Goal: Transaction & Acquisition: Purchase product/service

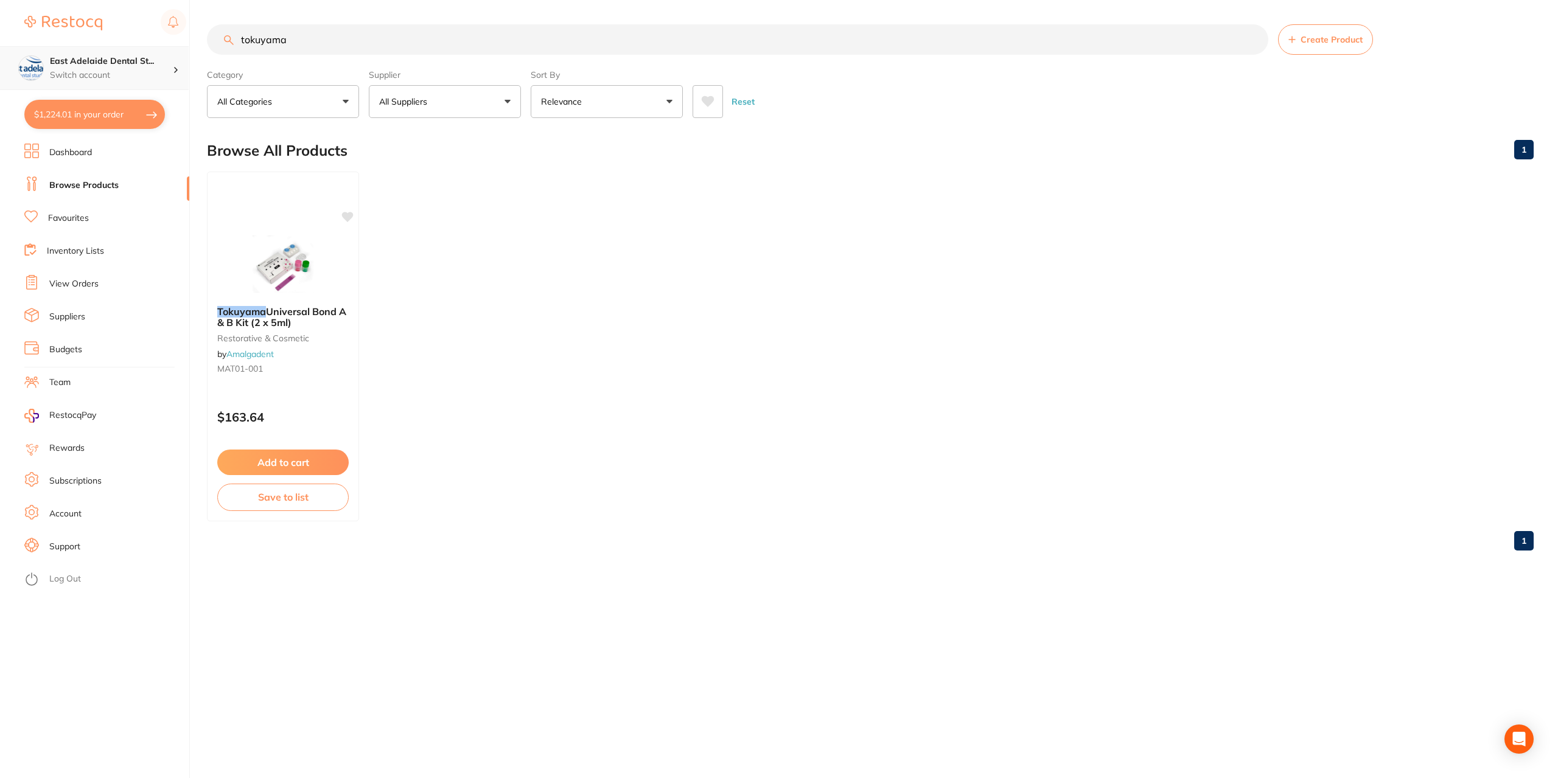
click at [76, 63] on h4 "East Adelaide Dental St..." at bounding box center [111, 61] width 123 height 12
click at [88, 160] on li "Dashboard" at bounding box center [106, 153] width 165 height 18
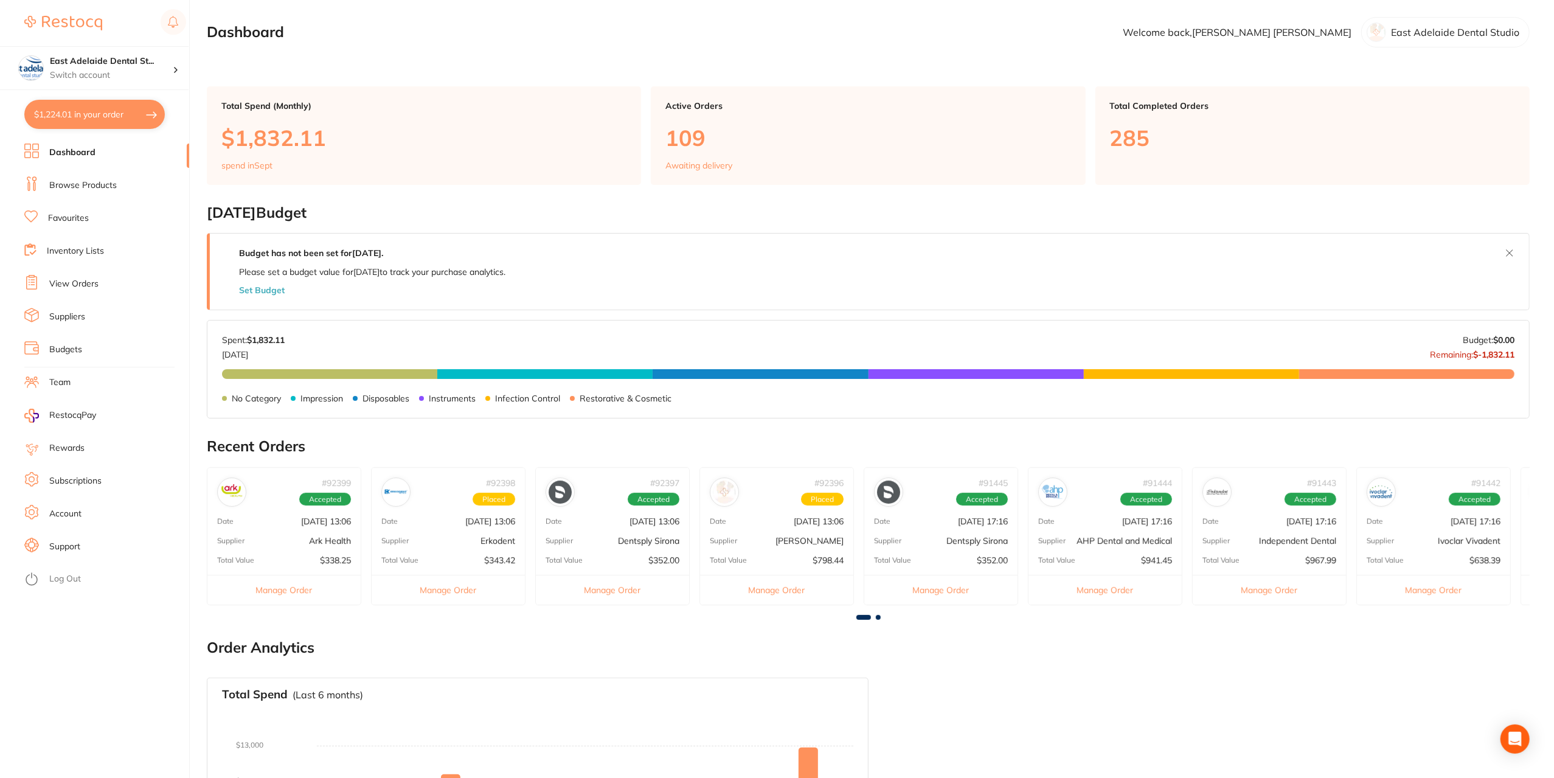
click at [1506, 747] on div "Open Intercom Messenger" at bounding box center [1515, 739] width 29 height 29
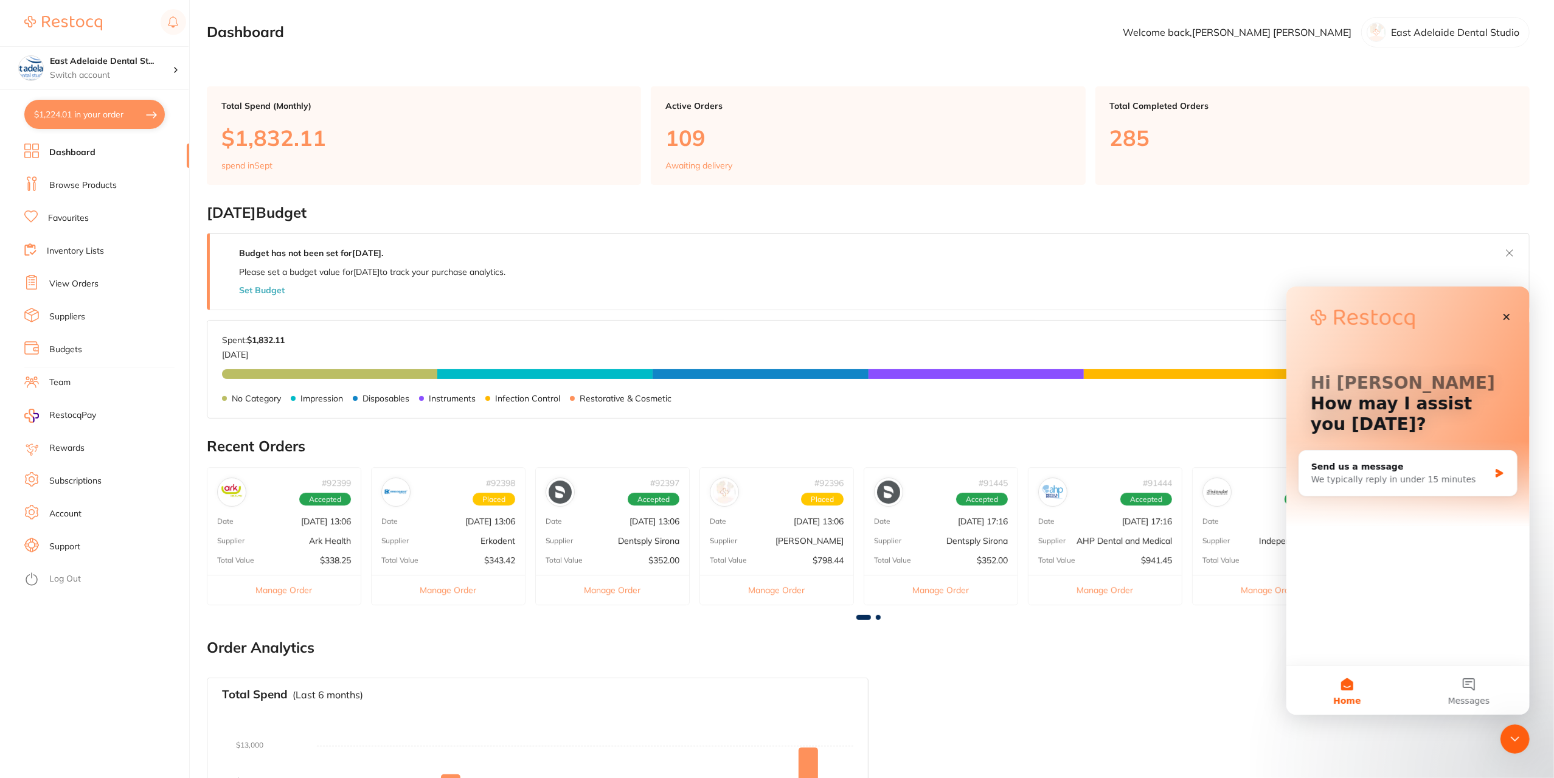
click at [125, 106] on button "$1,224.01 in your order" at bounding box center [94, 114] width 141 height 29
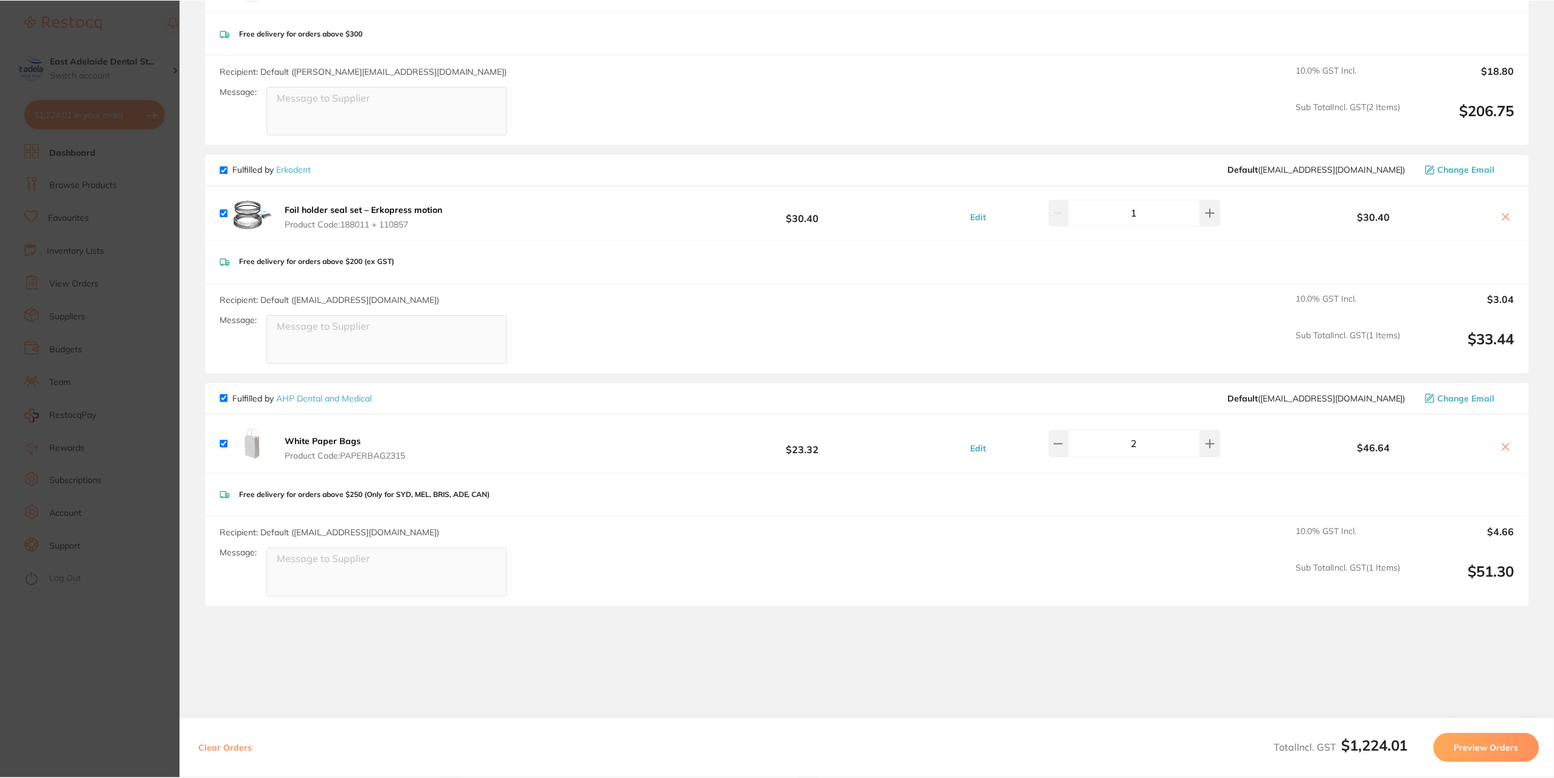
scroll to position [1338, 0]
click at [358, 395] on link "AHP Dental and Medical" at bounding box center [325, 394] width 96 height 11
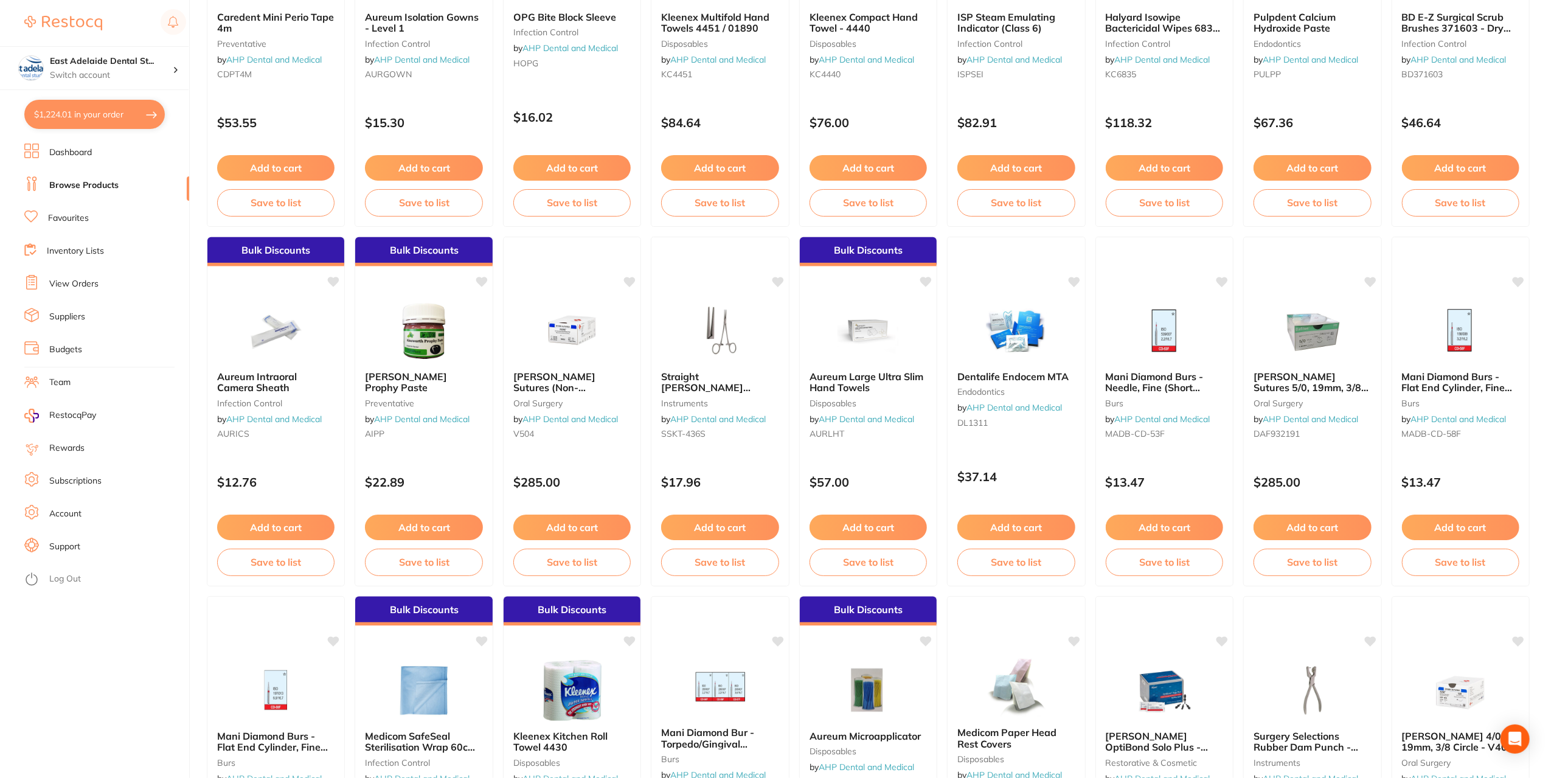
scroll to position [1399, 0]
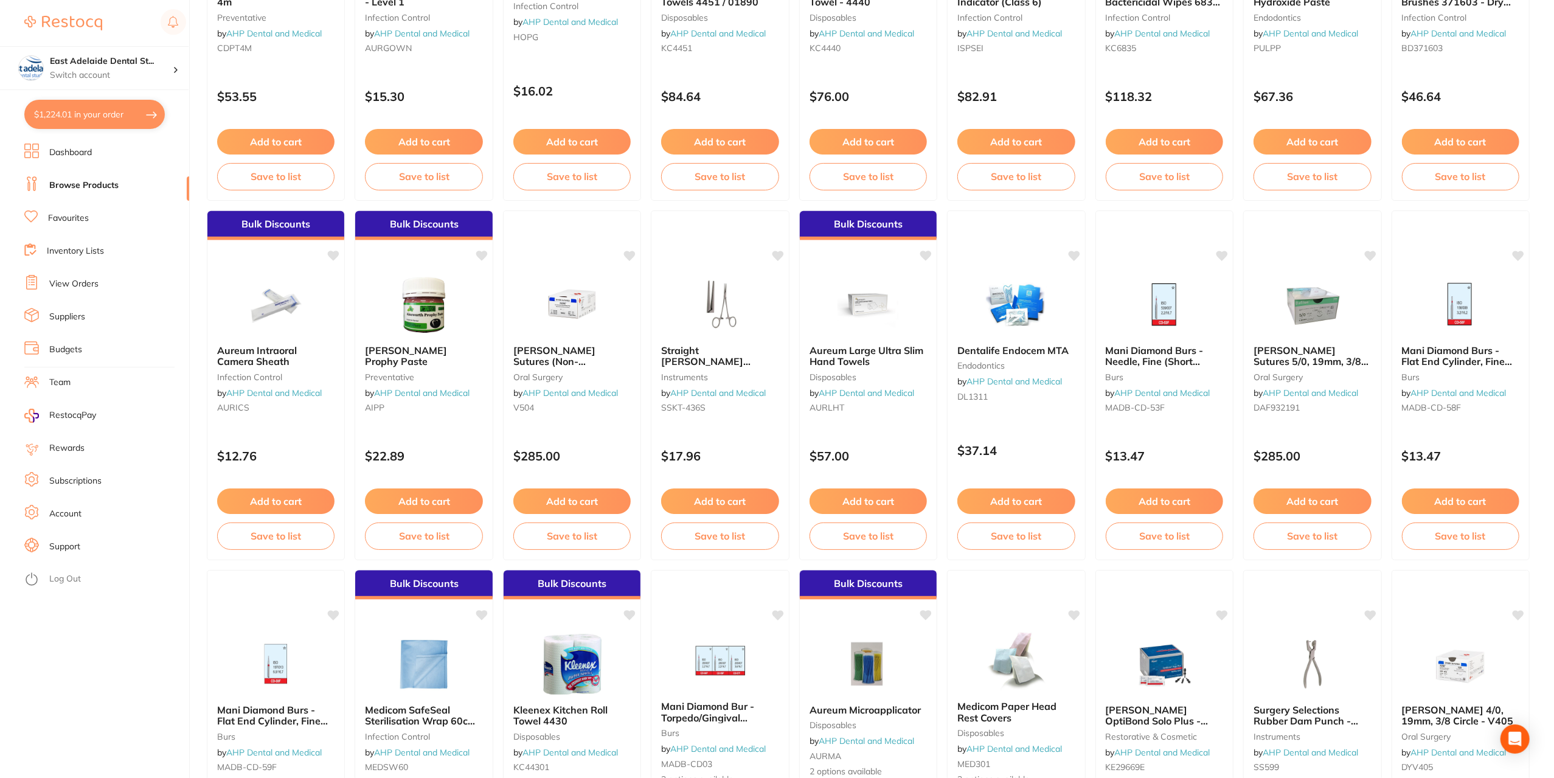
drag, startPoint x: 51, startPoint y: 117, endPoint x: 44, endPoint y: 118, distance: 7.3
click at [51, 117] on button "$1,224.01 in your order" at bounding box center [94, 114] width 141 height 29
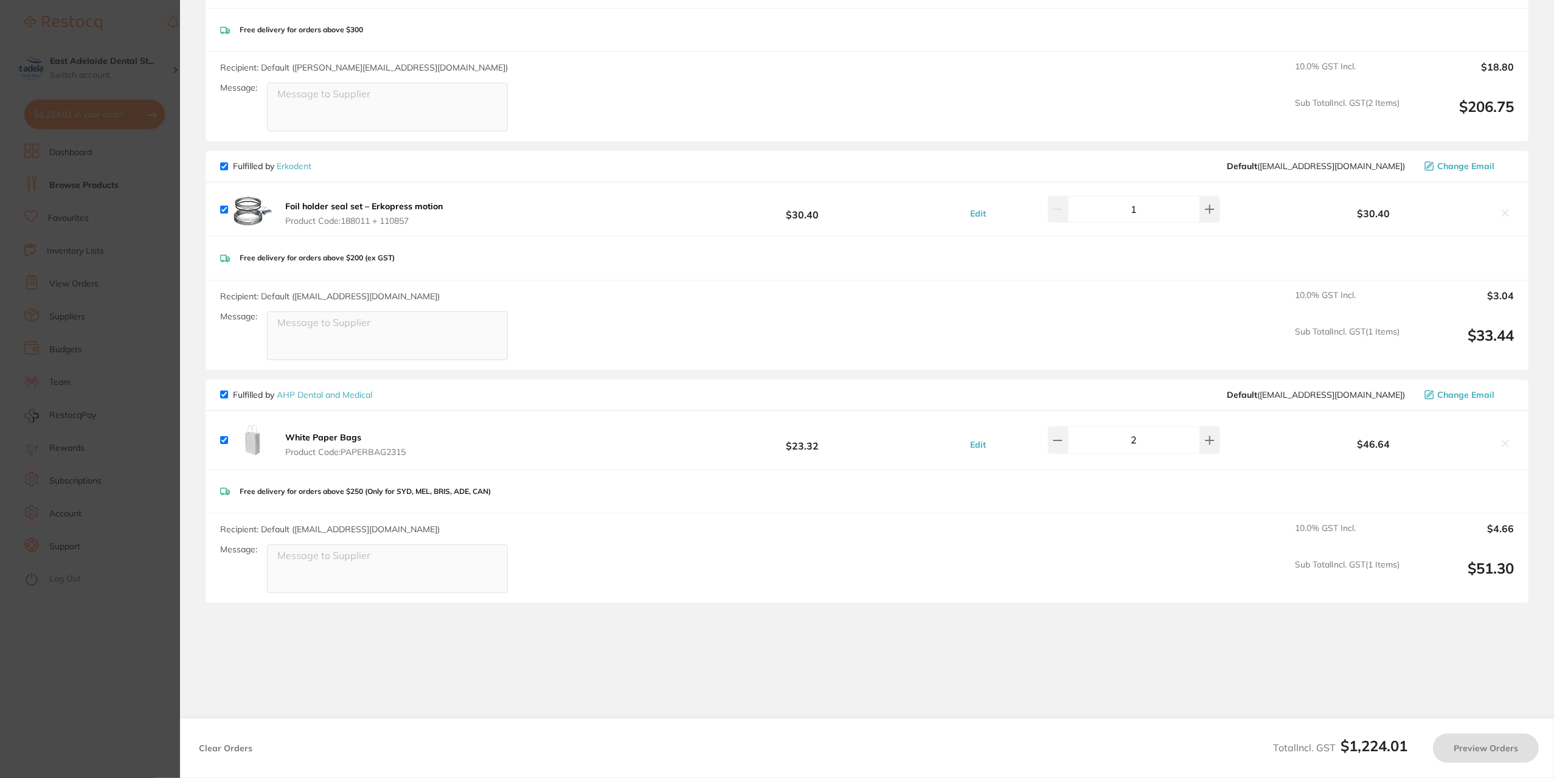
scroll to position [0, 0]
click at [139, 635] on section "Update RRP Set your pre negotiated price for this item. Item Agreed RRP (excl. …" at bounding box center [779, 389] width 1558 height 778
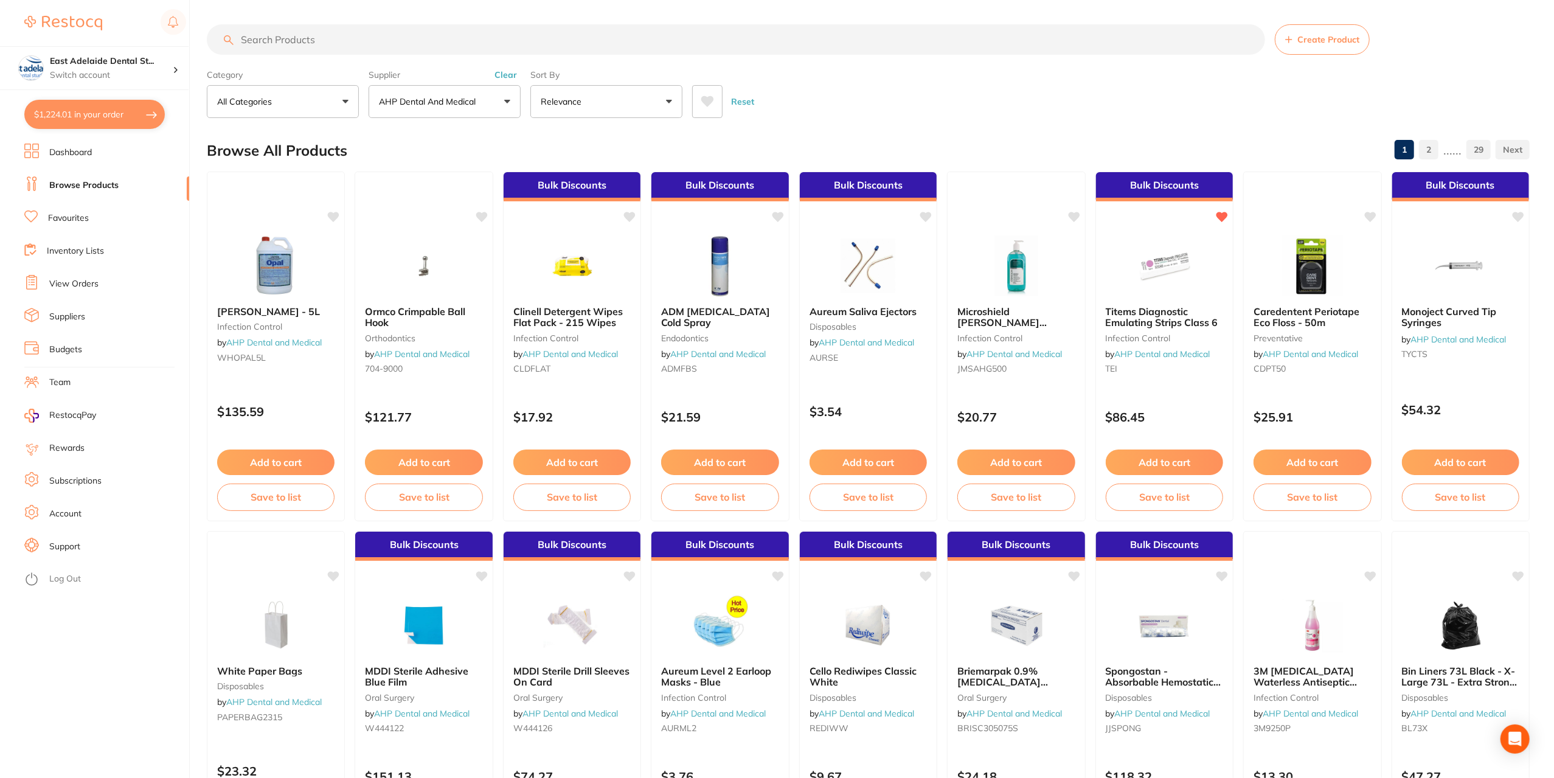
drag, startPoint x: 85, startPoint y: 153, endPoint x: 86, endPoint y: 165, distance: 11.6
click at [85, 154] on link "Dashboard" at bounding box center [70, 153] width 43 height 12
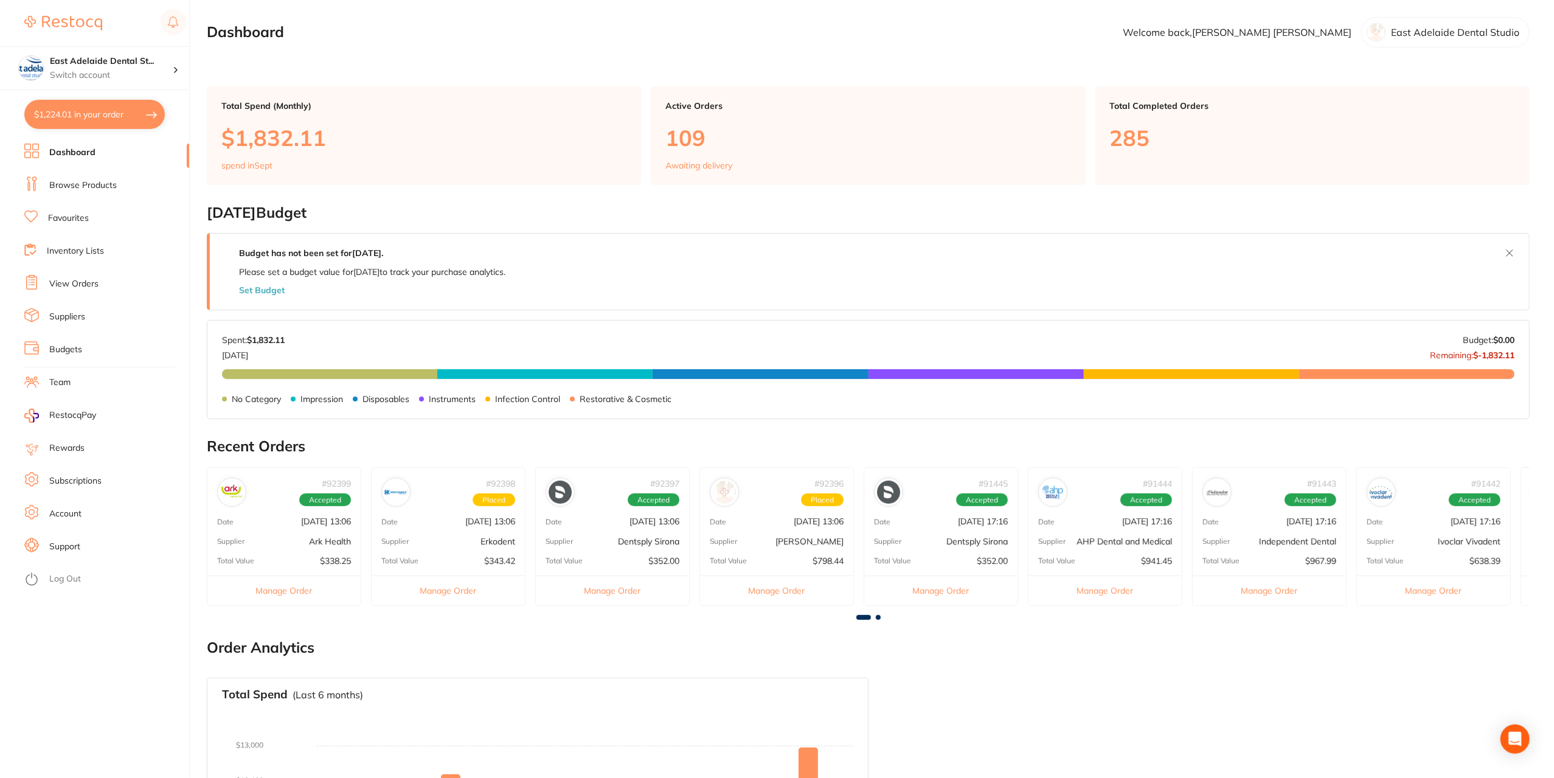
click at [616, 538] on div "Supplier Dentsply Sirona" at bounding box center [612, 541] width 153 height 10
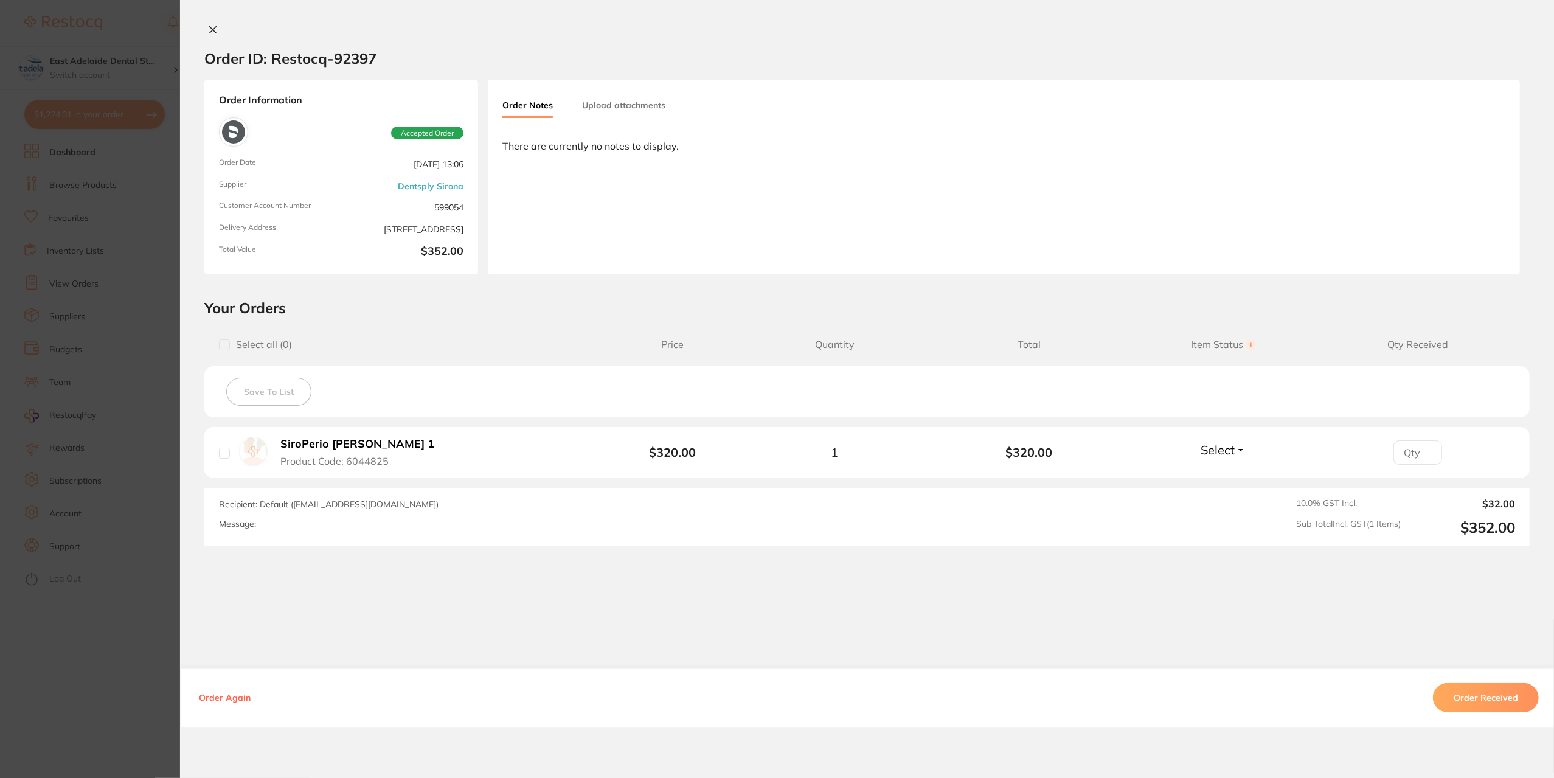
click at [133, 673] on section "Order ID: Restocq- 92397 Order Information Accepted Order Order Date [DATE] 13:…" at bounding box center [777, 389] width 1554 height 778
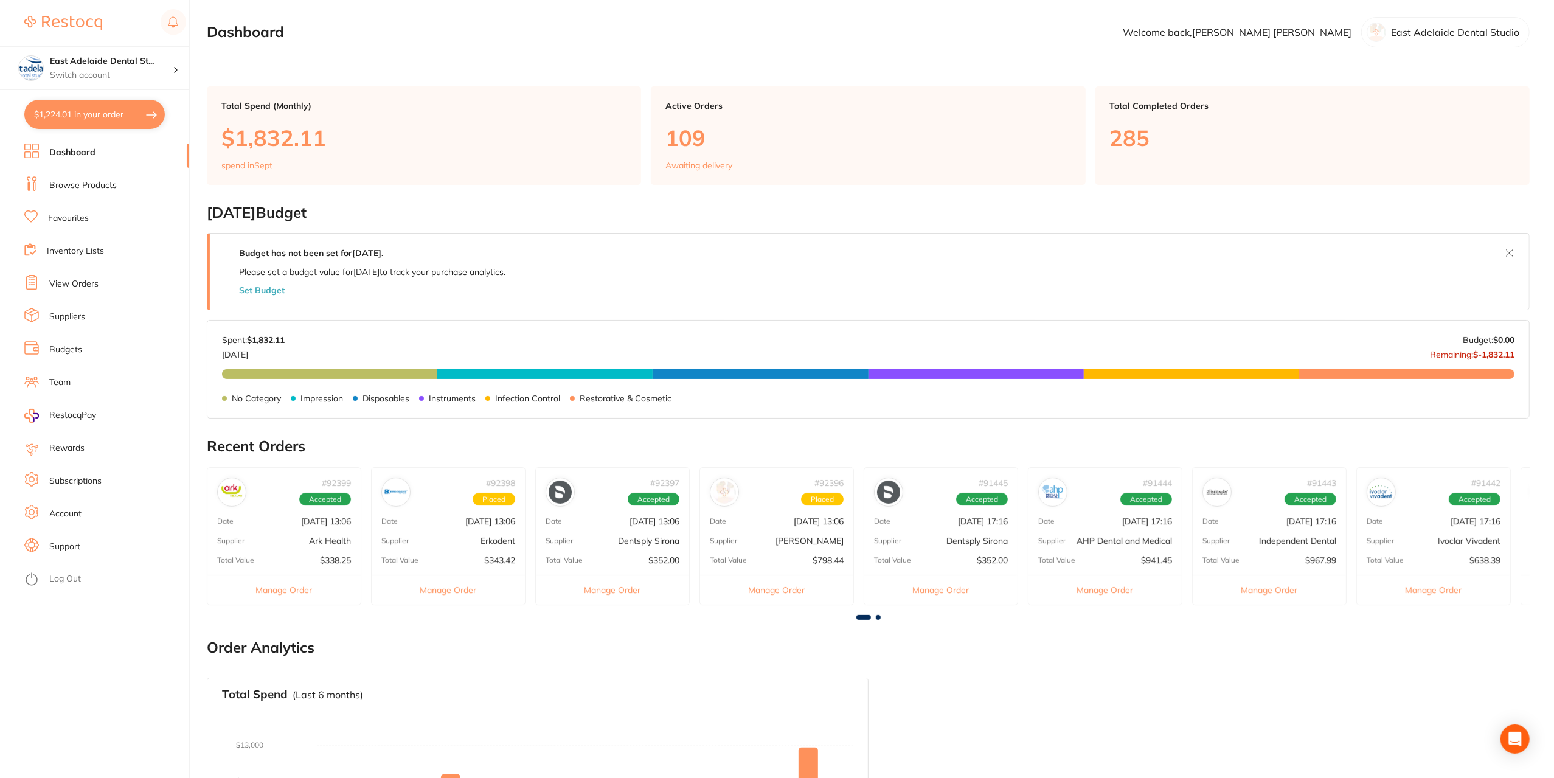
click at [279, 545] on div "# 92399 Accepted Date [DATE] 13:06 Supplier Ark Health Total Value $338.25 Mana…" at bounding box center [284, 536] width 155 height 138
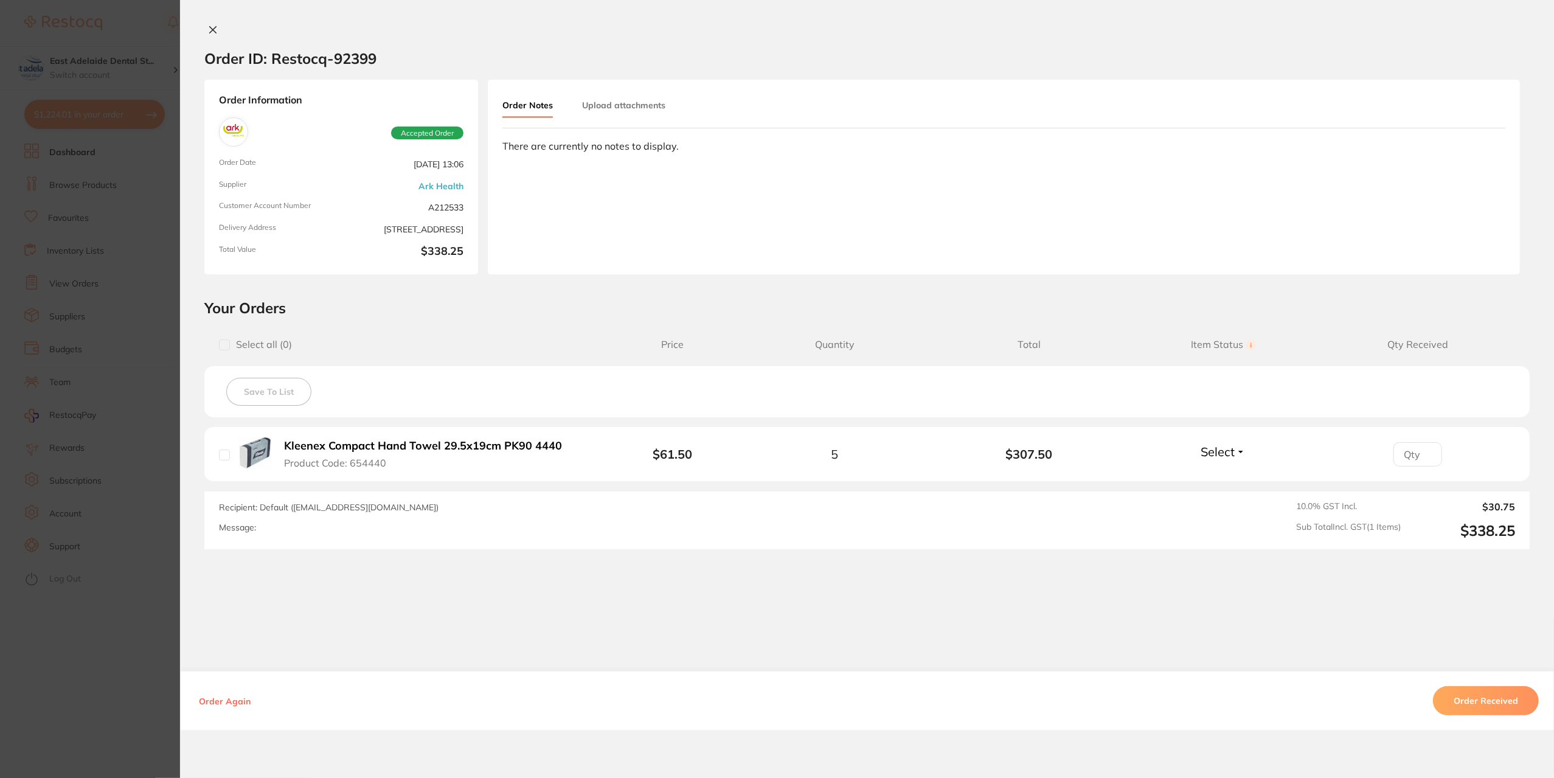
click at [141, 658] on section "Order ID: Restocq- 92399 Order Information Accepted Order Order Date [DATE] 13:…" at bounding box center [777, 389] width 1554 height 778
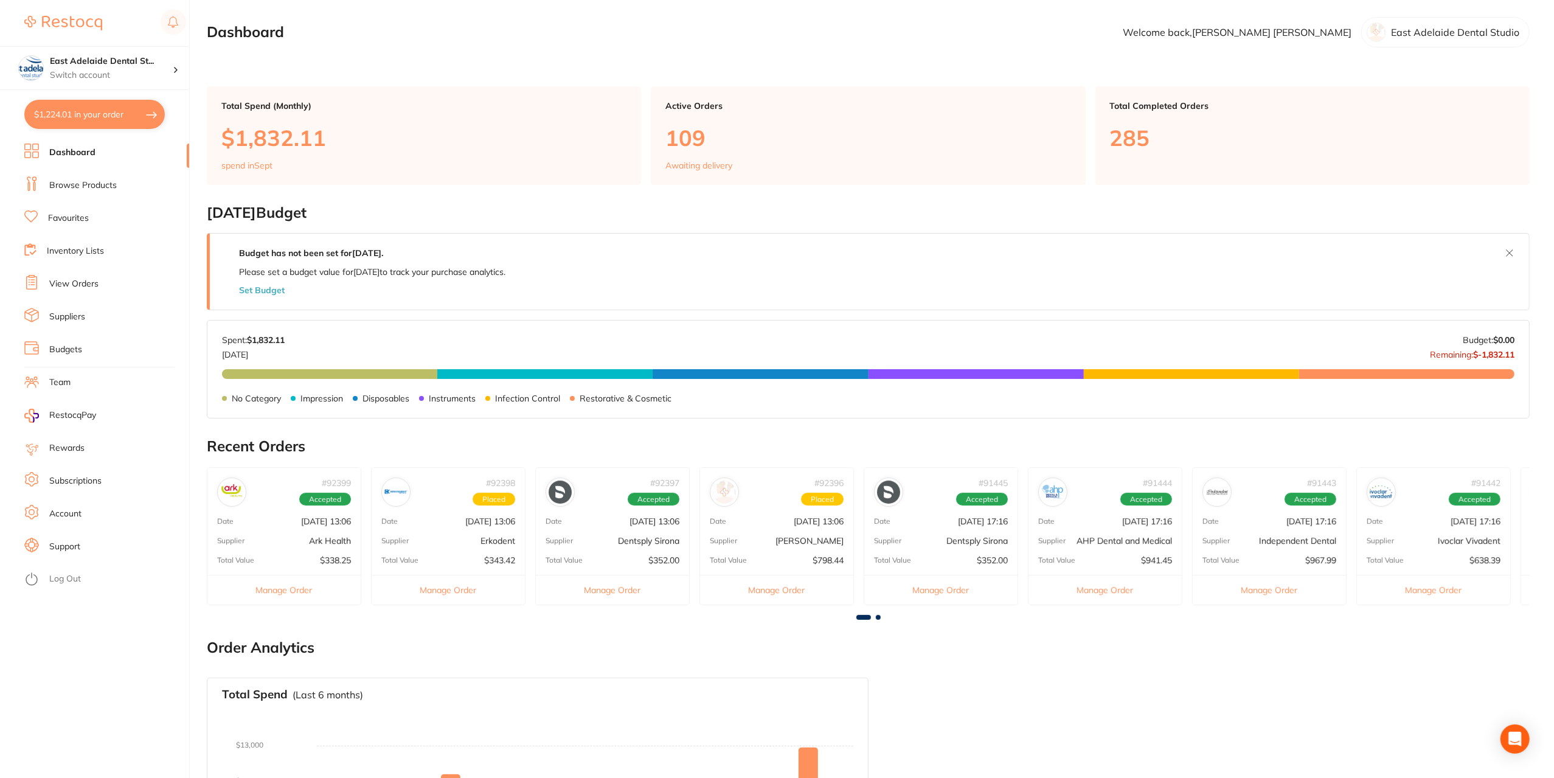
click at [483, 553] on div "# 92398 Placed Date [DATE] 13:06 Supplier Erkodent Total Value $343.42 Manage O…" at bounding box center [448, 536] width 155 height 138
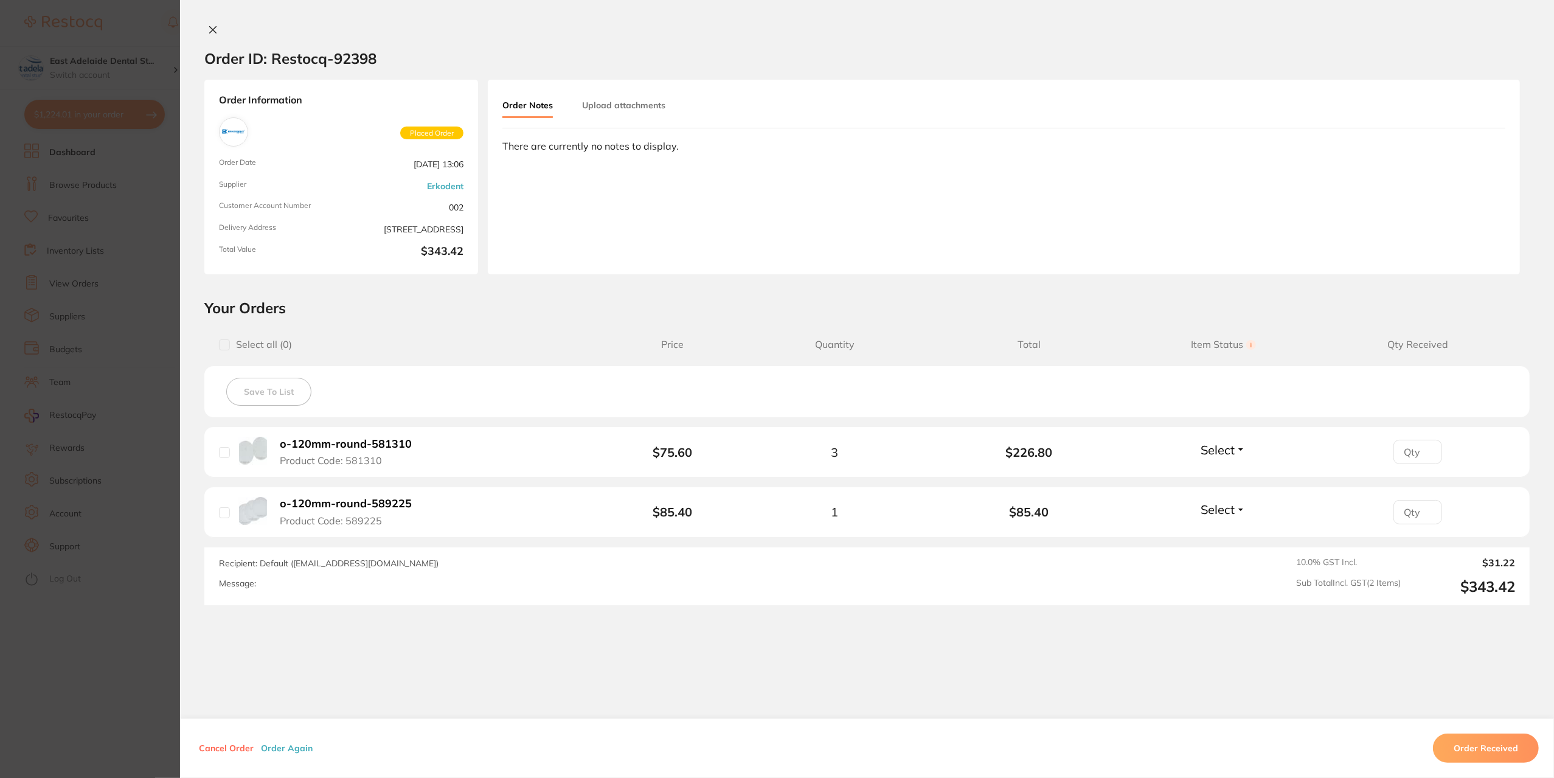
click at [136, 658] on section "Order ID: Restocq- 92398 Order Information Placed Order Order Date [DATE] 13:06…" at bounding box center [777, 389] width 1554 height 778
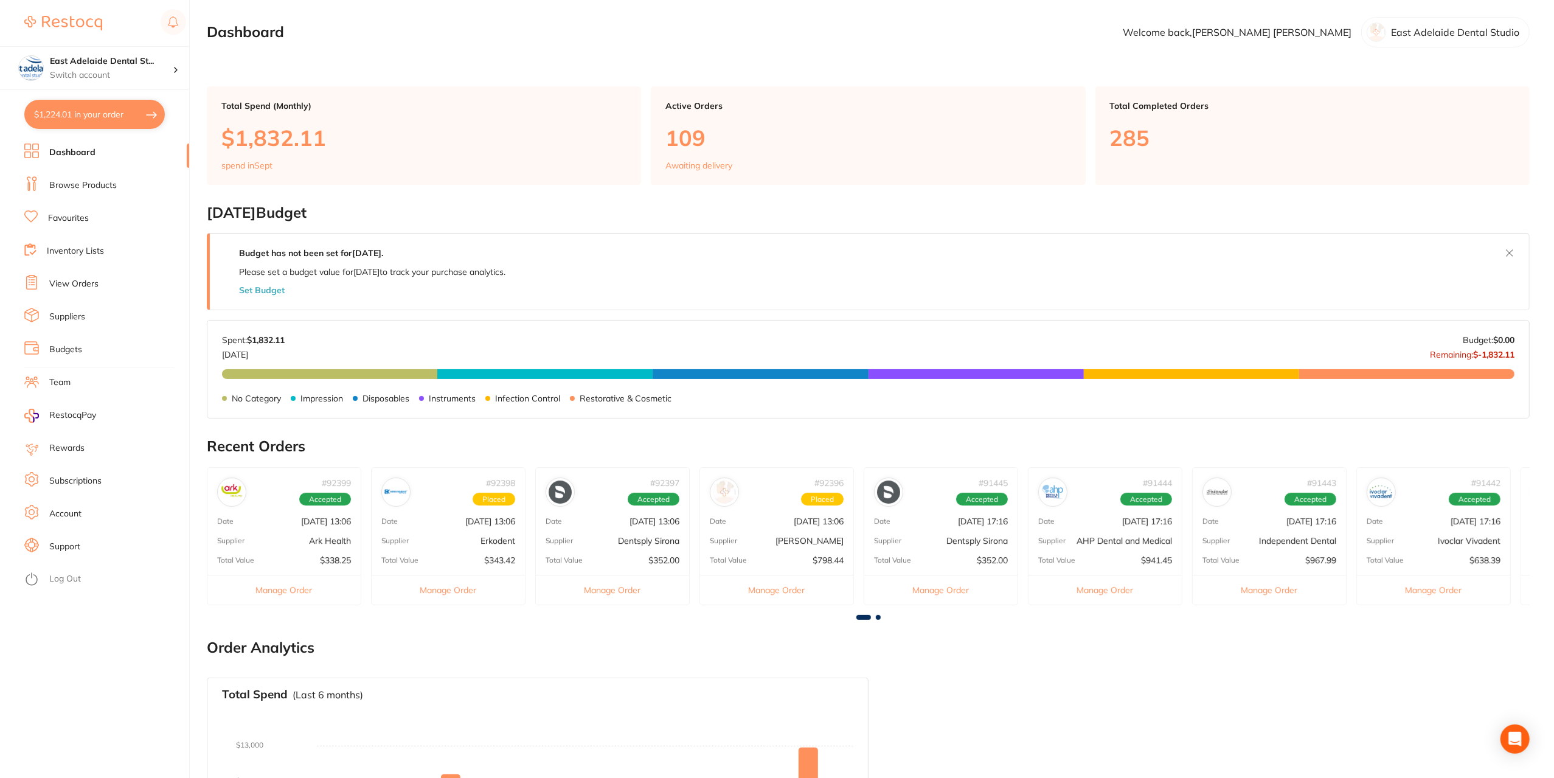
click at [970, 523] on p "[DATE] 17:16" at bounding box center [983, 522] width 50 height 10
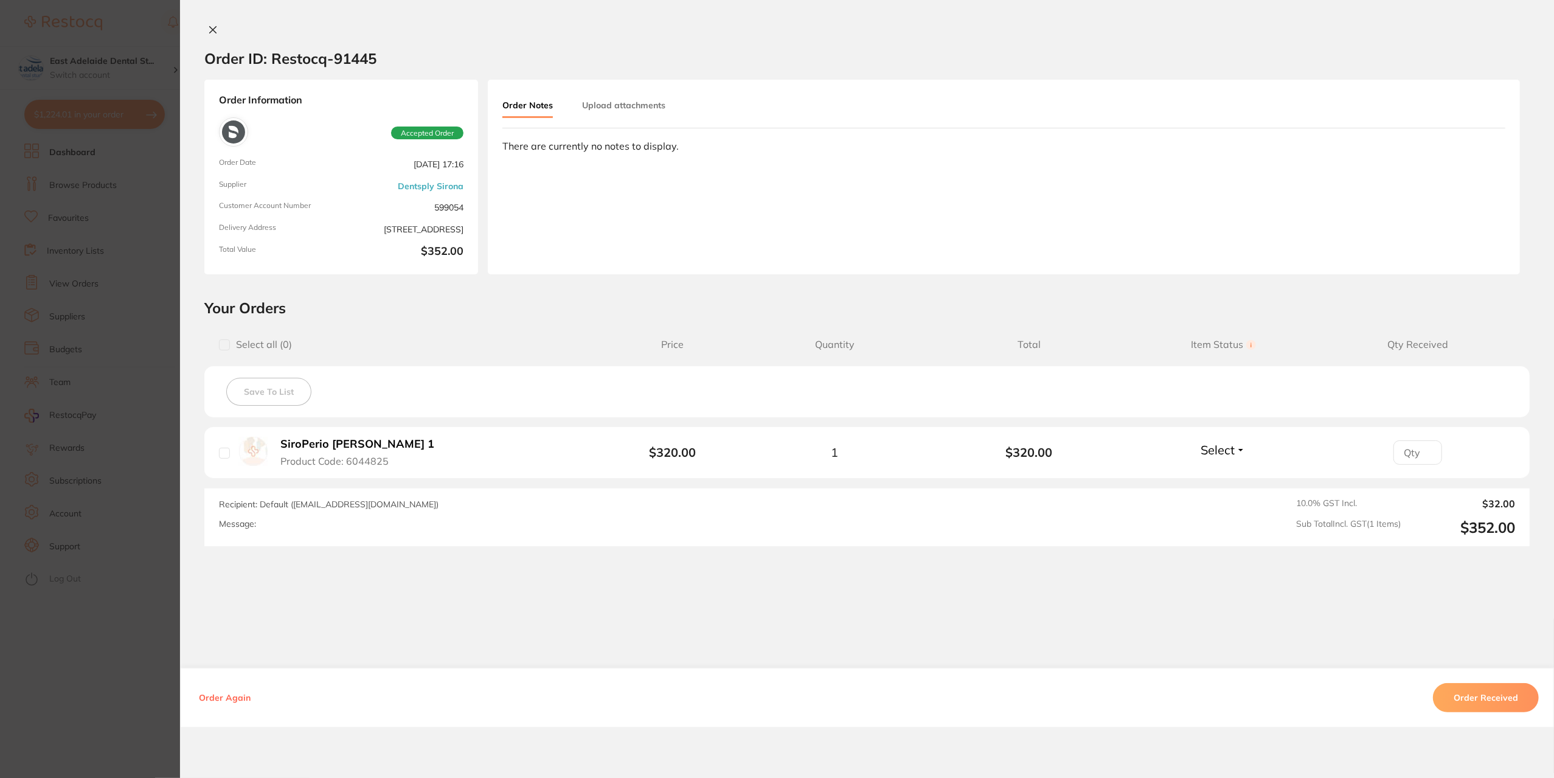
drag, startPoint x: 88, startPoint y: 661, endPoint x: 133, endPoint y: 660, distance: 44.4
click at [113, 660] on section "Order ID: Restocq- 91445 Order Information Accepted Order Order Date [DATE] 17:…" at bounding box center [777, 389] width 1554 height 778
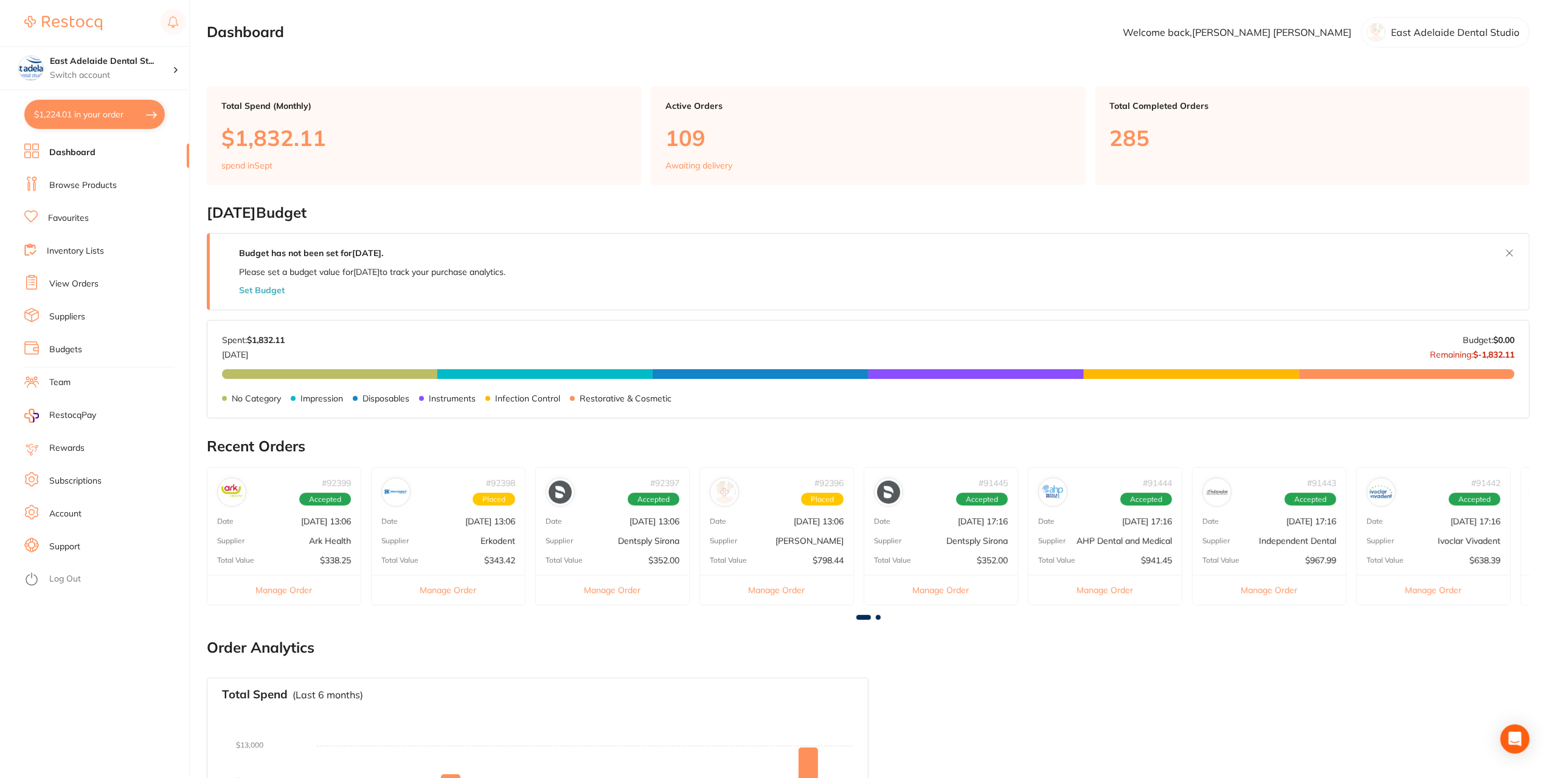
click at [1099, 504] on div "# 91444 Accepted" at bounding box center [1105, 487] width 153 height 39
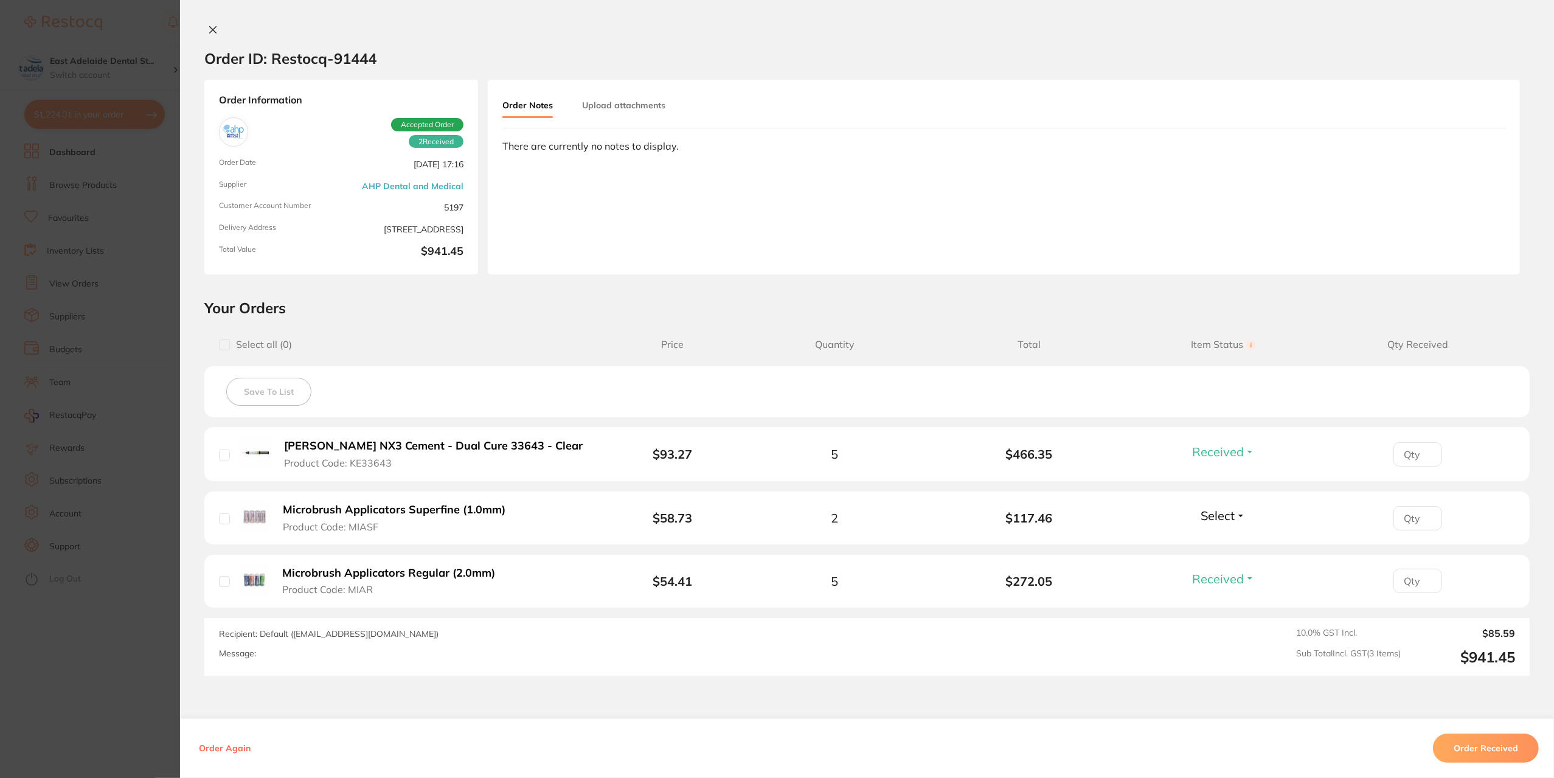
drag, startPoint x: 131, startPoint y: 668, endPoint x: 683, endPoint y: 643, distance: 551.8
click at [138, 667] on section "Order ID: Restocq- 91444 Order Information 2 Received Accepted Order Order Date…" at bounding box center [777, 389] width 1554 height 778
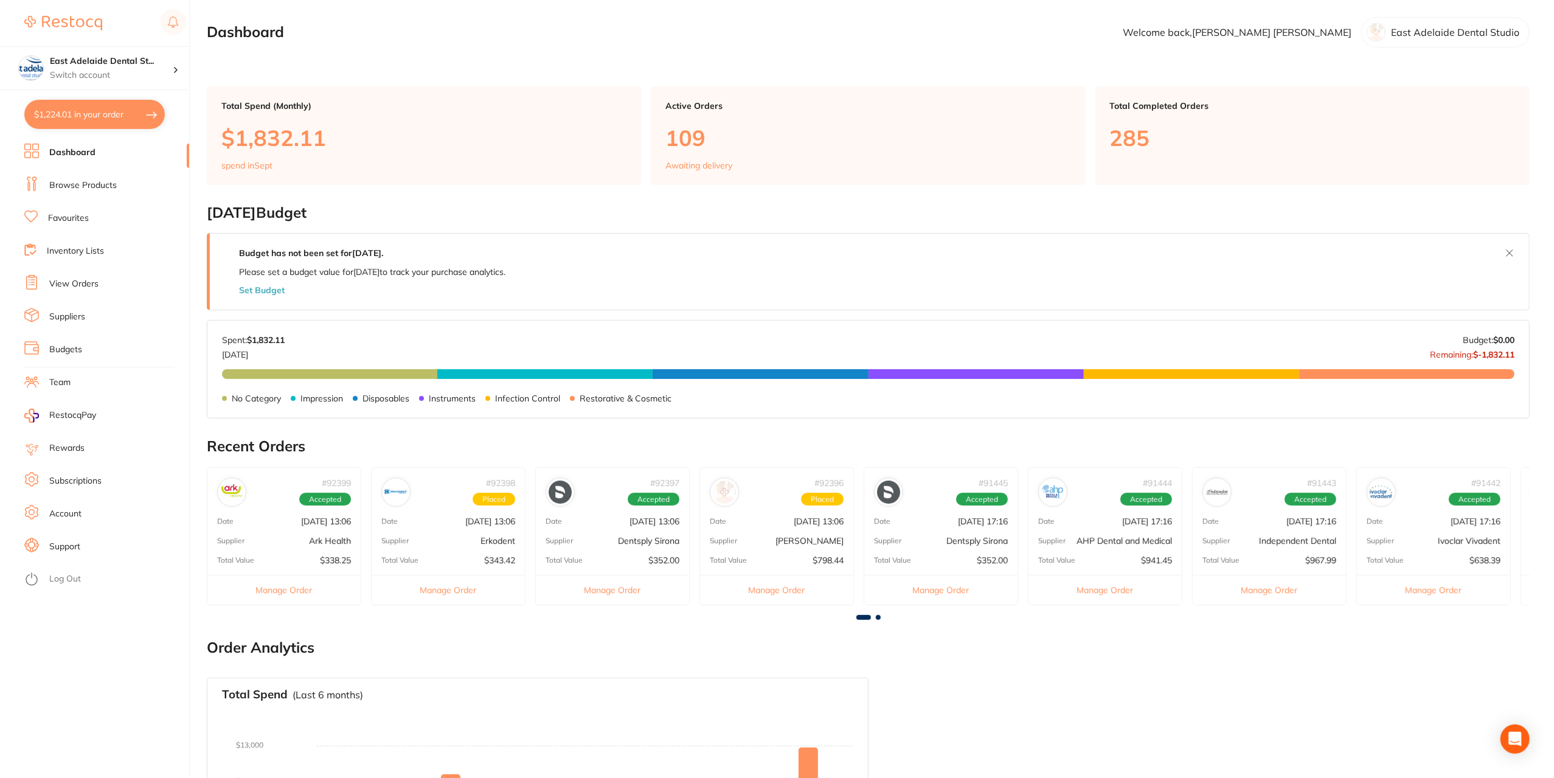
click at [1304, 529] on div "# 91443 Accepted Date [DATE] 17:16 Supplier Independent Dental Total Value $967…" at bounding box center [1269, 536] width 155 height 138
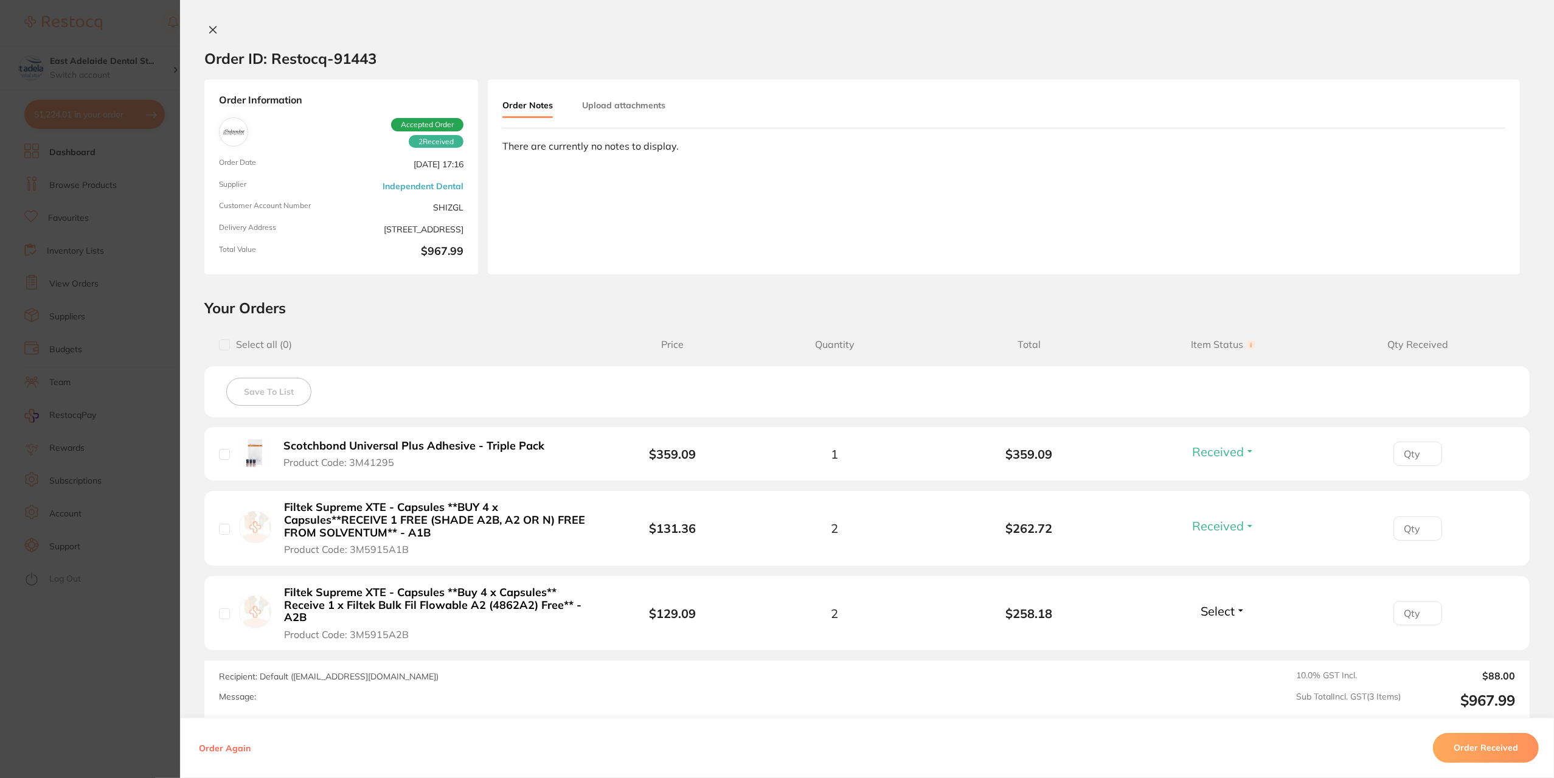
click at [128, 677] on section "Order ID: Restocq- 91443 Order Information 2 Received Accepted Order Order Date…" at bounding box center [777, 389] width 1554 height 778
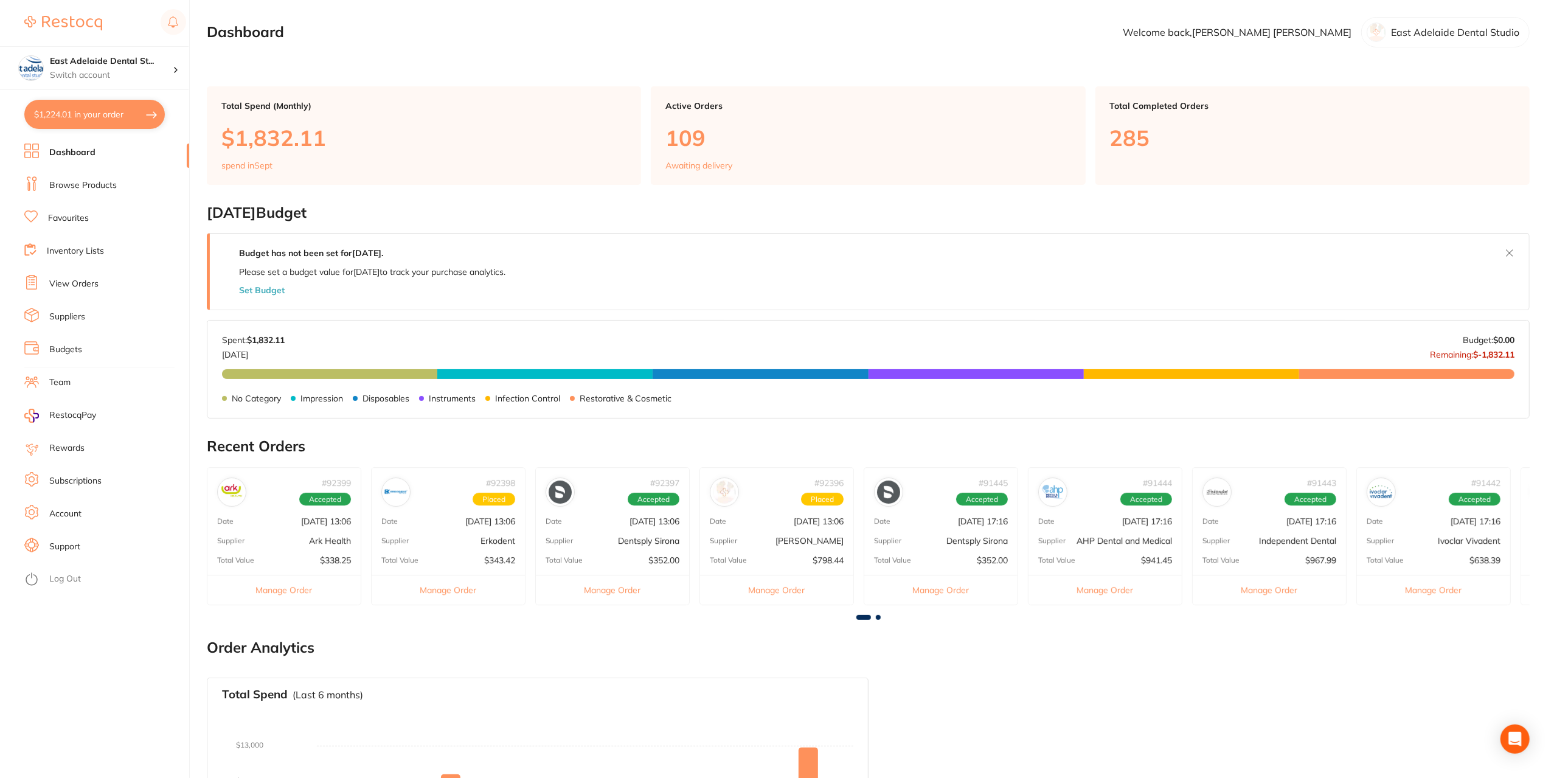
click at [68, 192] on li "Browse Products" at bounding box center [106, 185] width 165 height 18
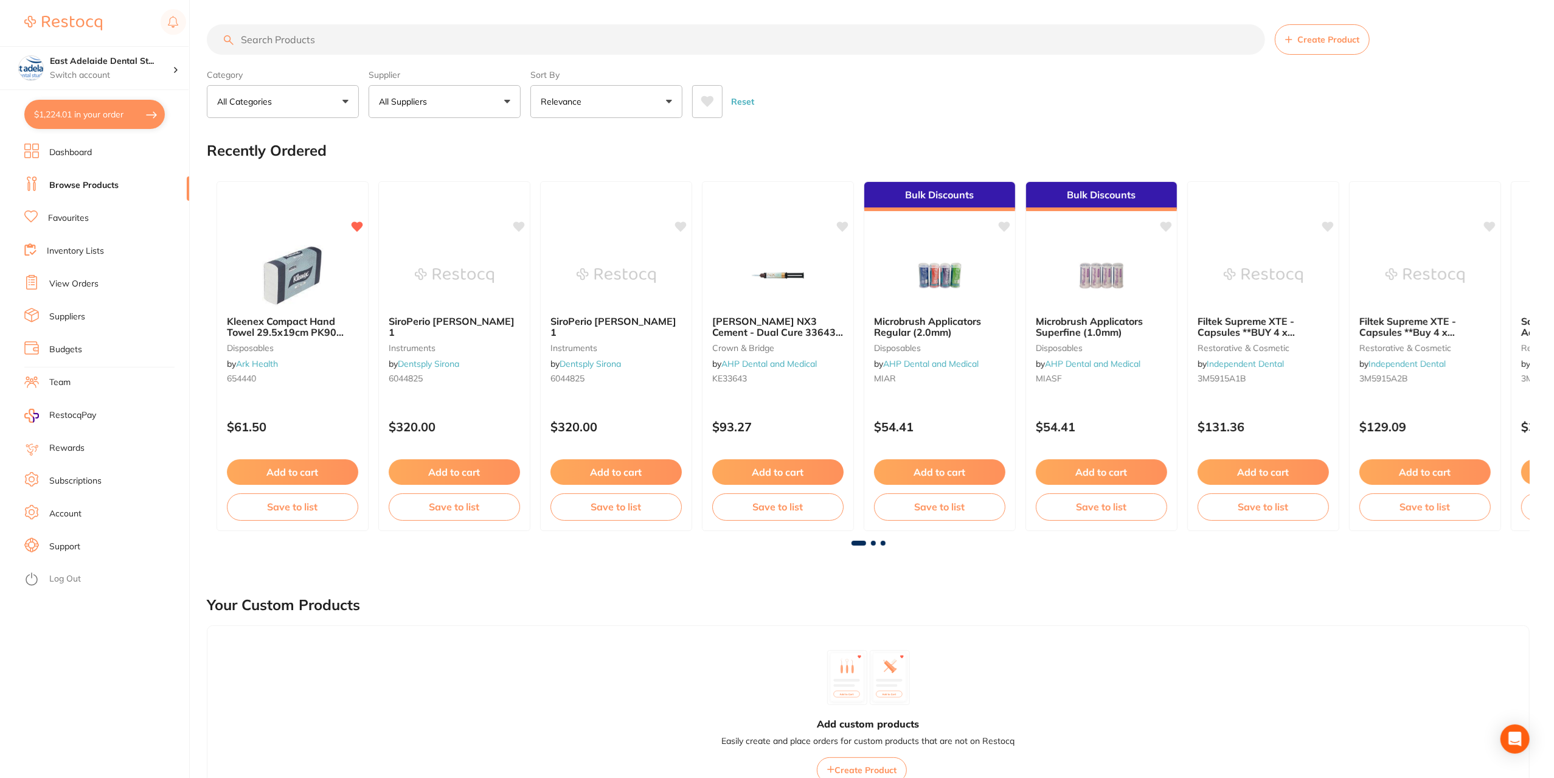
click at [289, 39] on input "search" at bounding box center [736, 39] width 1059 height 30
click at [875, 544] on div at bounding box center [868, 543] width 1323 height 5
click at [874, 544] on span at bounding box center [873, 543] width 5 height 5
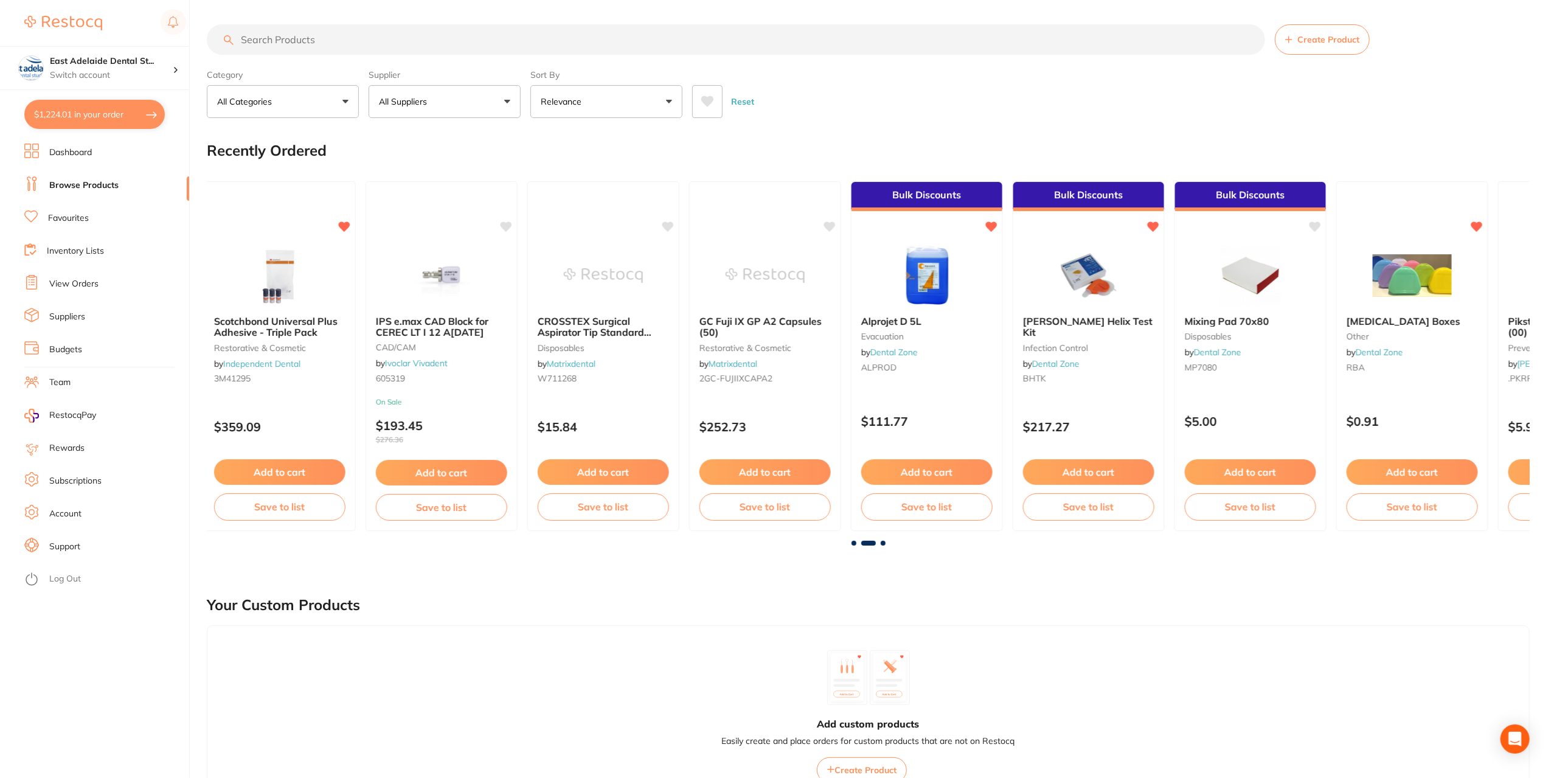
scroll to position [0, 1323]
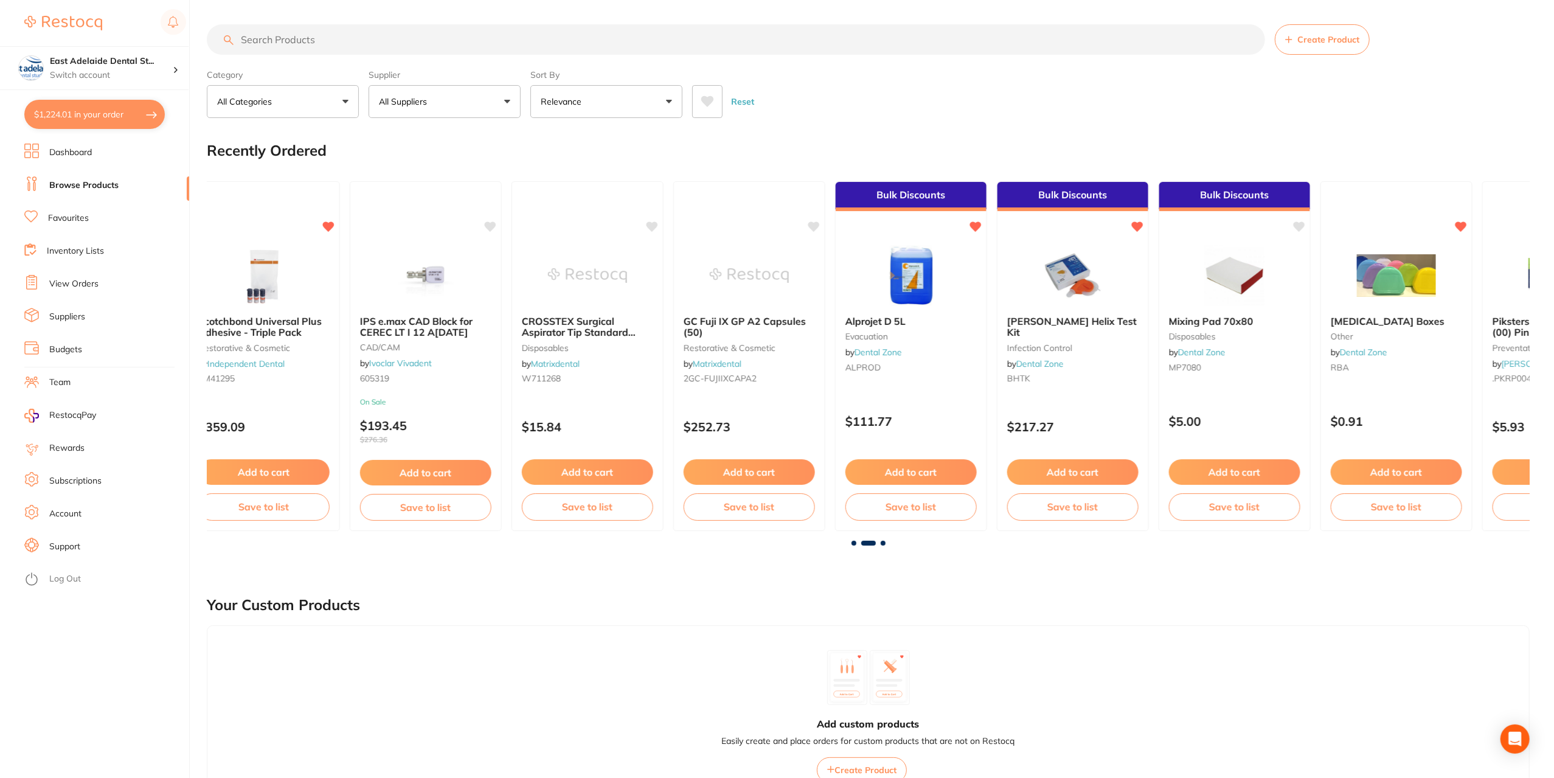
click at [883, 543] on span at bounding box center [883, 543] width 5 height 5
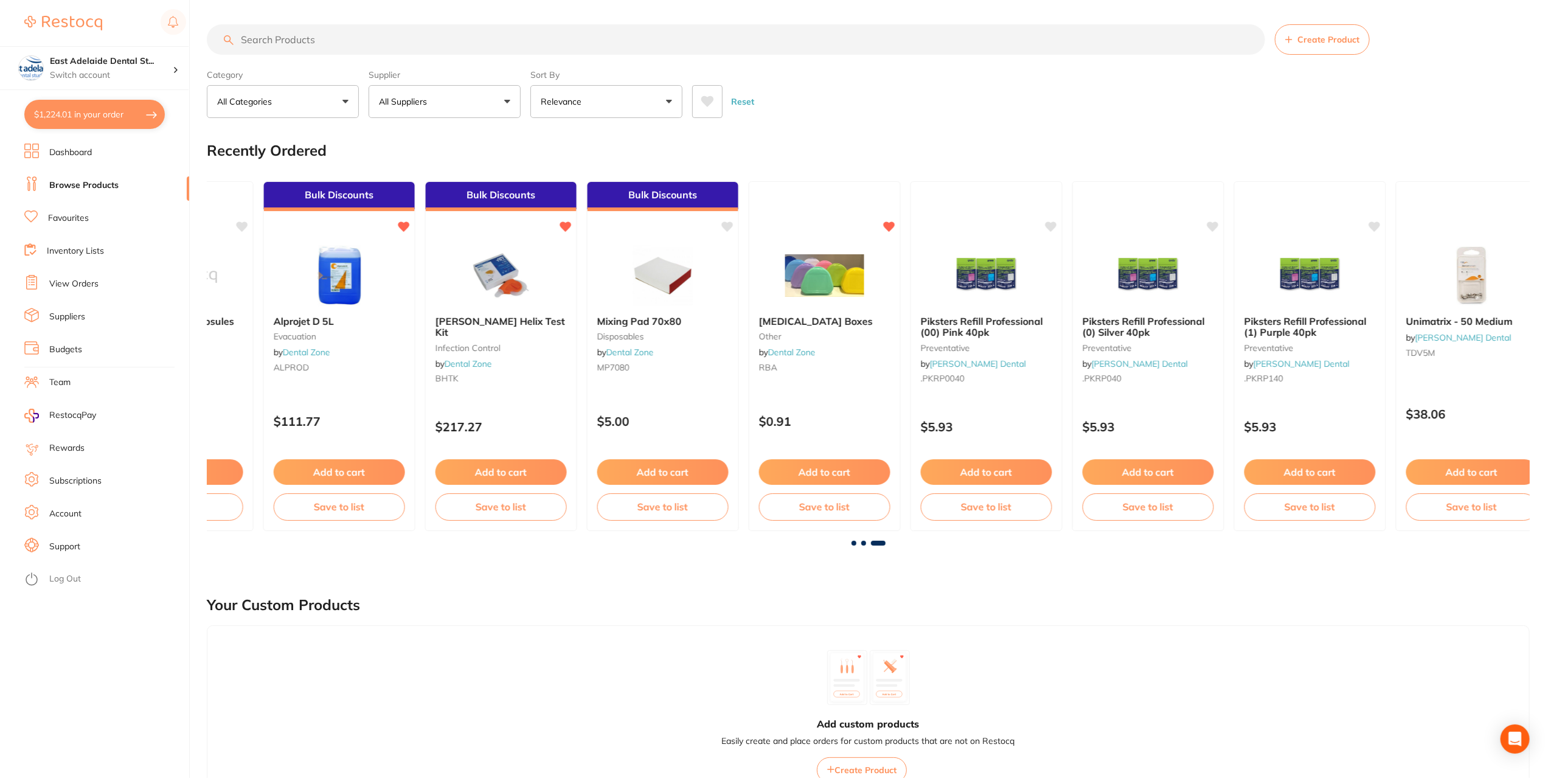
scroll to position [0, 1923]
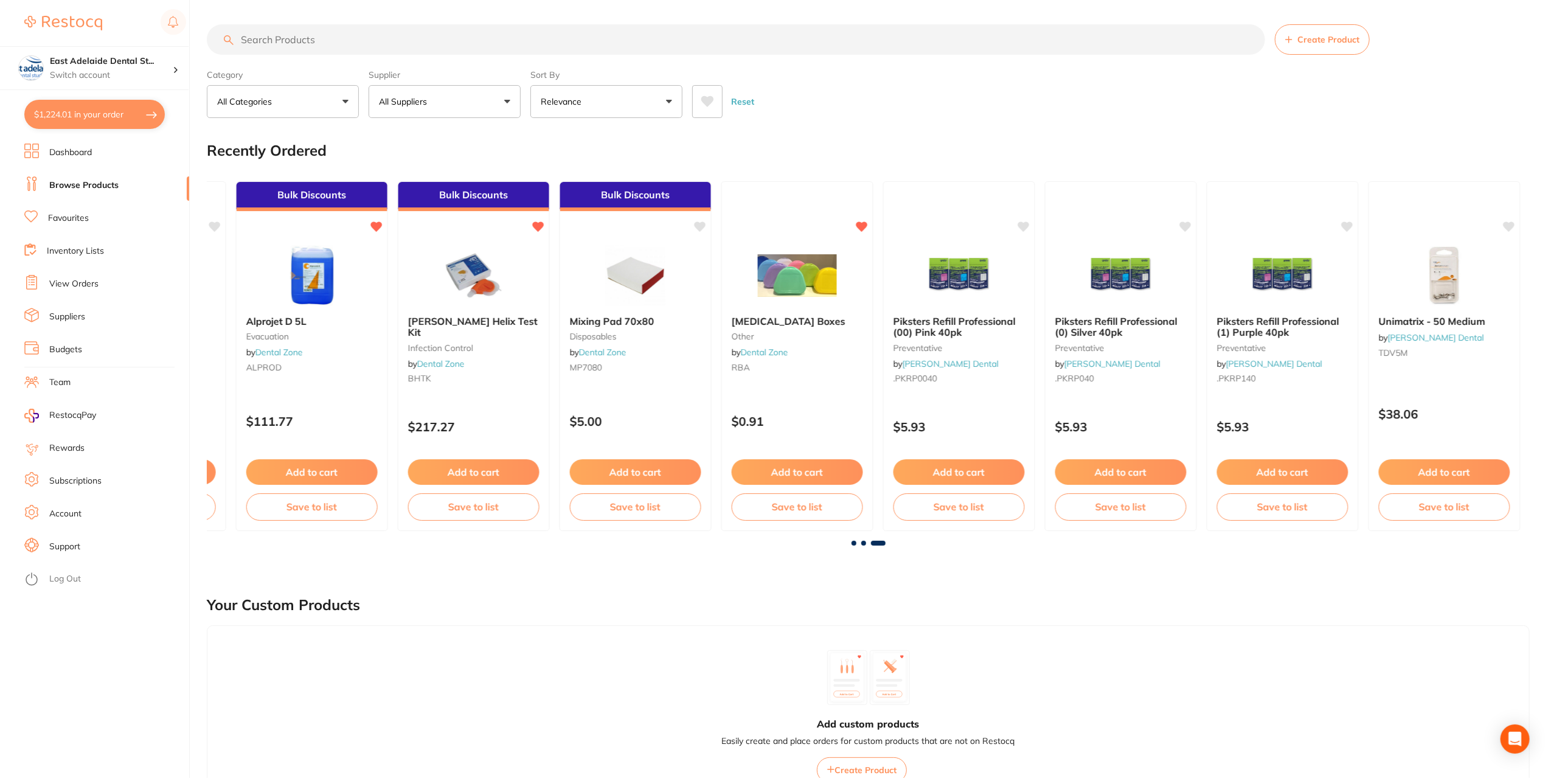
click at [288, 30] on input "search" at bounding box center [736, 39] width 1059 height 30
type input "articain"
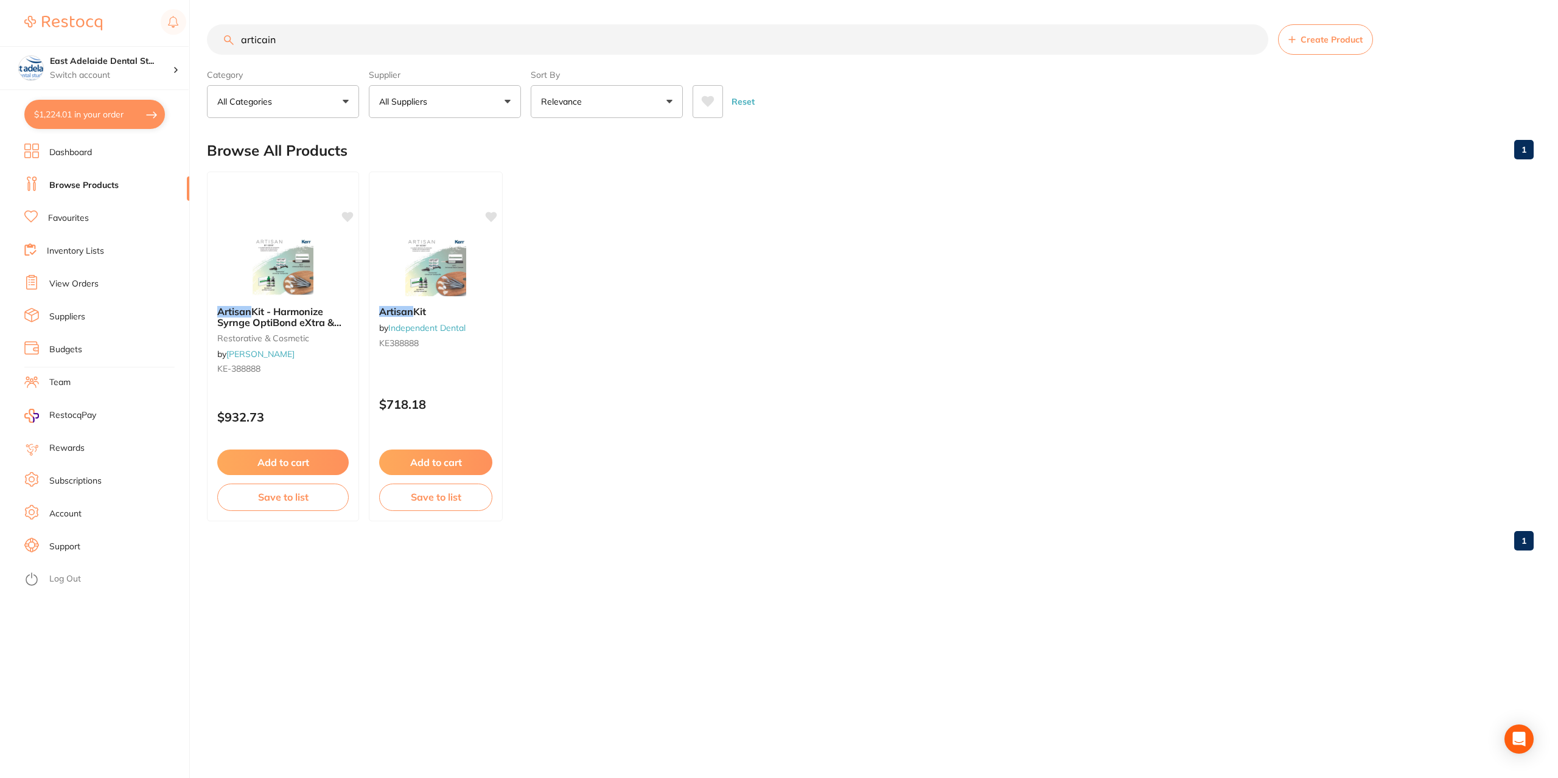
click at [68, 217] on link "Favourites" at bounding box center [68, 218] width 41 height 12
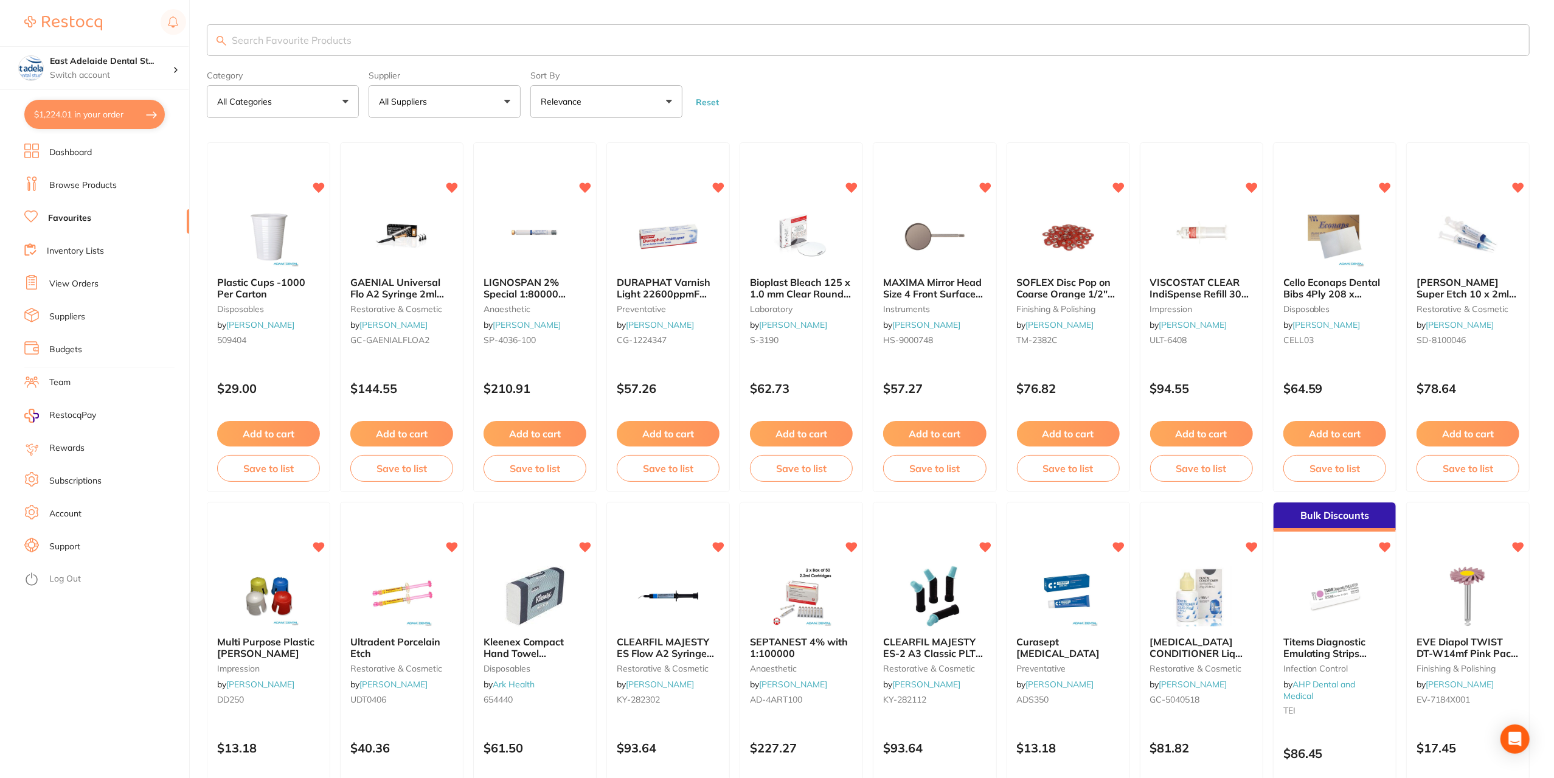
click at [347, 42] on input "search" at bounding box center [868, 40] width 1323 height 32
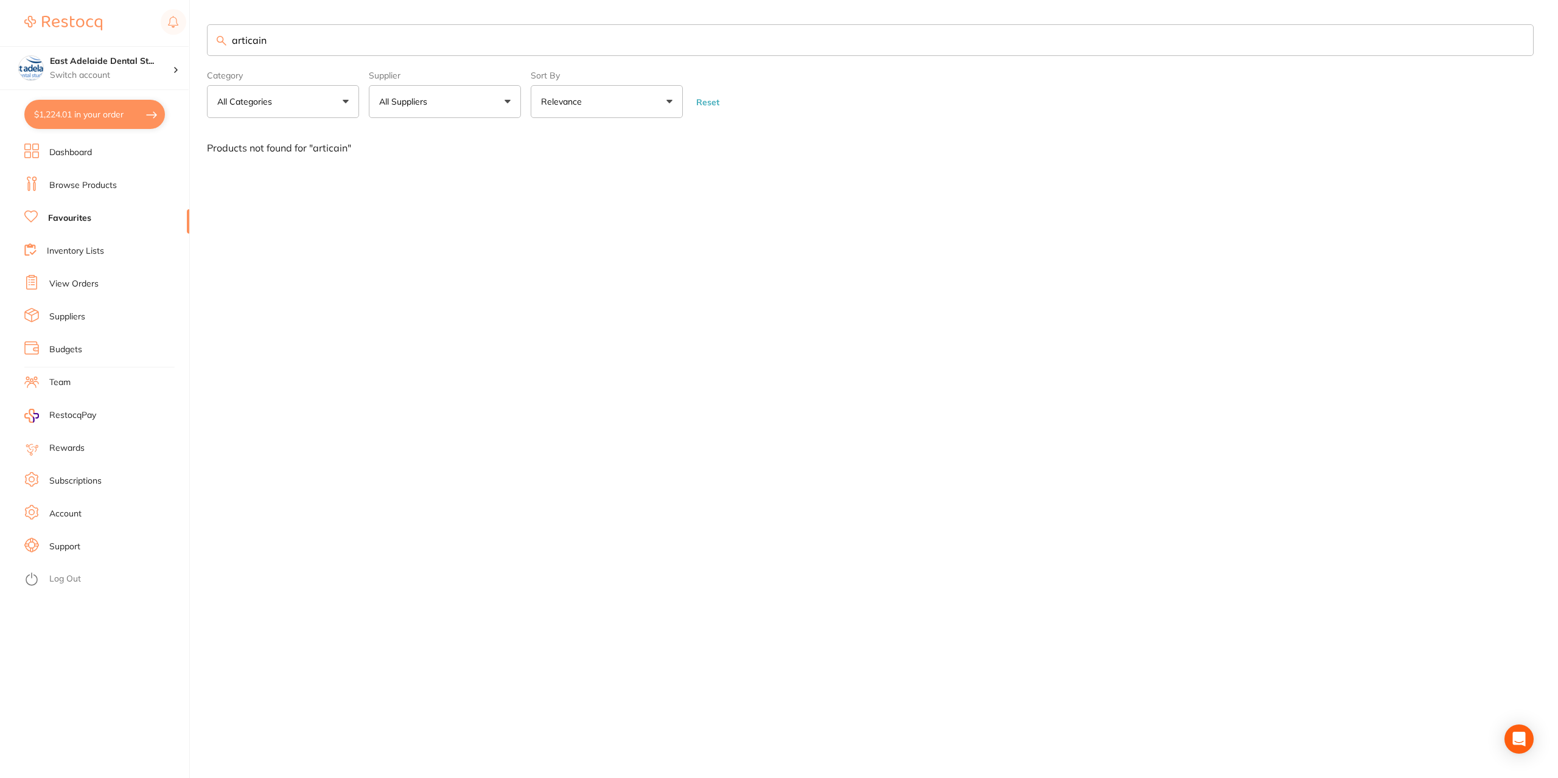
type input "articain"
click at [84, 183] on link "Browse Products" at bounding box center [83, 185] width 68 height 12
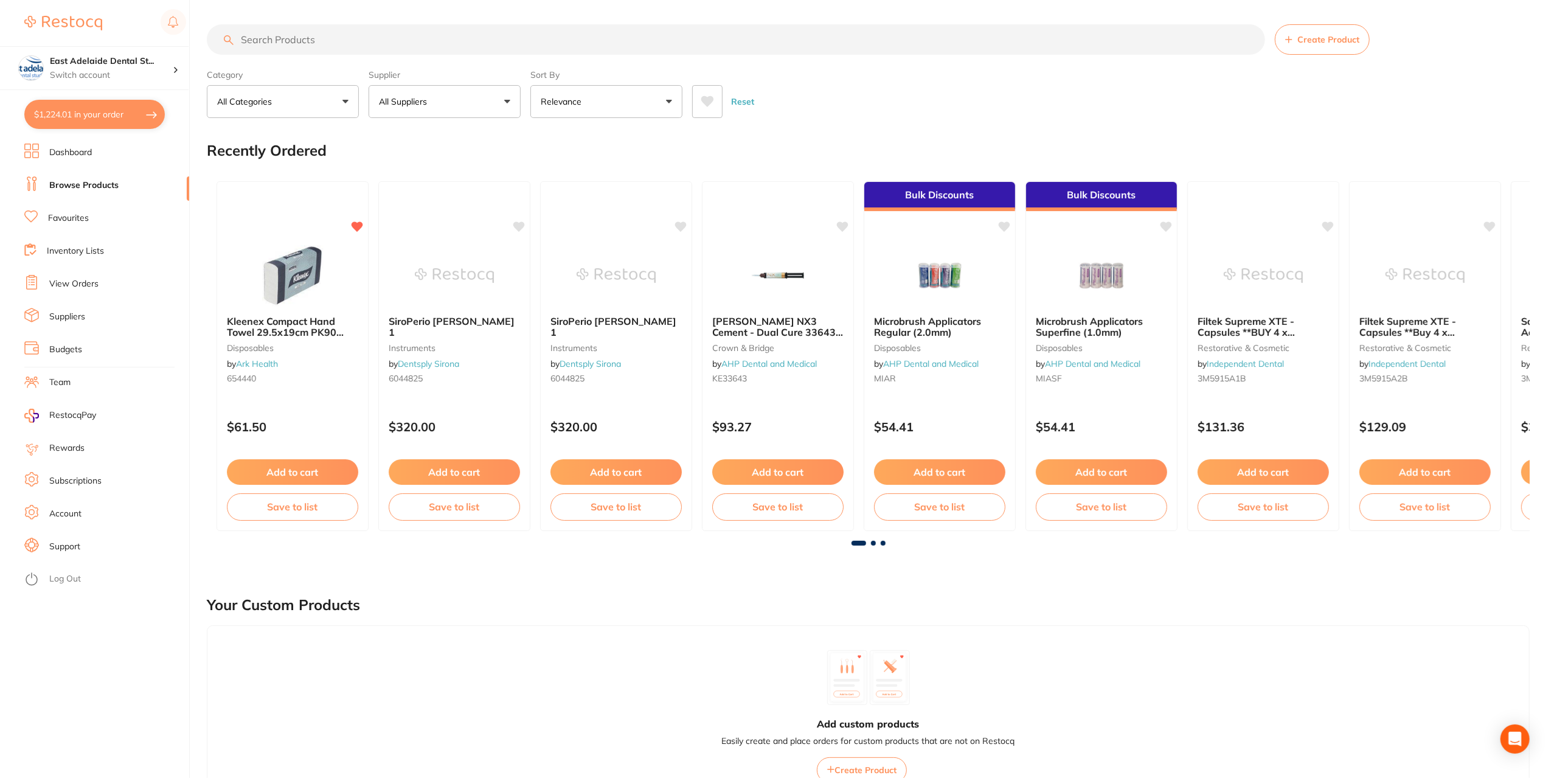
click at [339, 58] on section "Create Product Category All Categories All Categories 3D Printing anaesthetic a…" at bounding box center [868, 71] width 1323 height 94
click at [349, 48] on input "search" at bounding box center [736, 39] width 1059 height 30
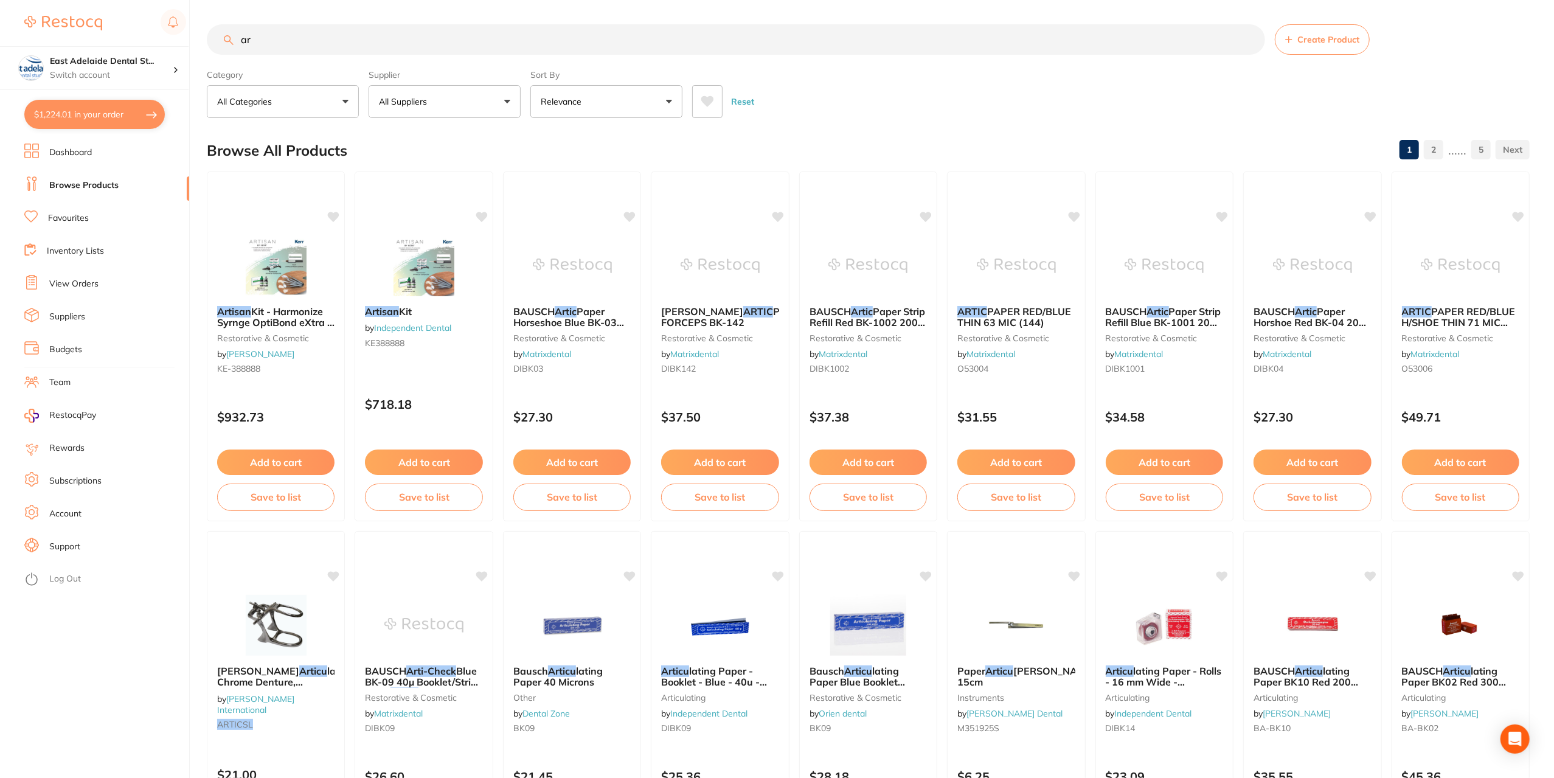
type input "a"
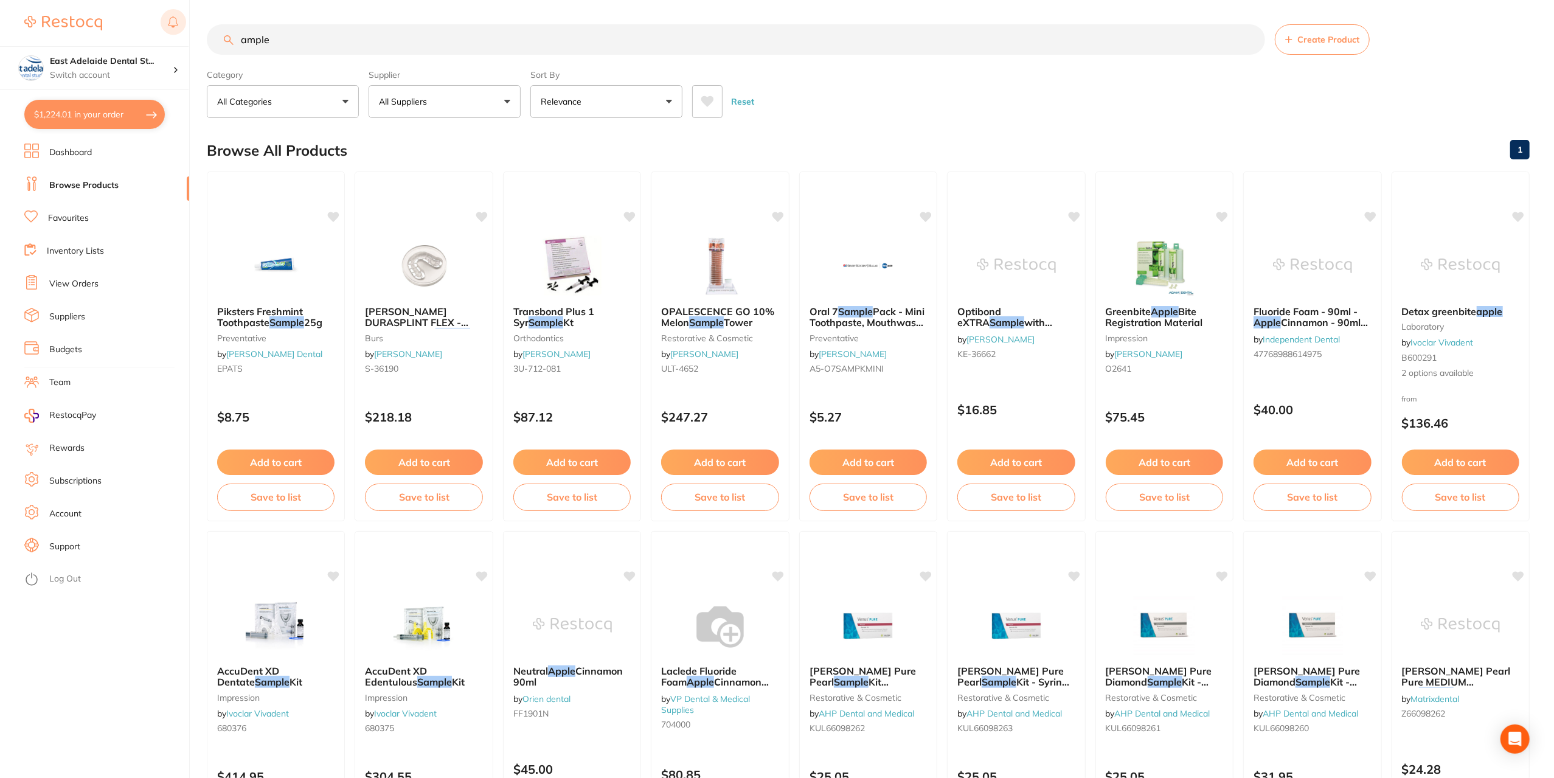
drag, startPoint x: 301, startPoint y: 38, endPoint x: 182, endPoint y: 18, distance: 120.3
click at [180, 19] on div "$1,224.01 [STREET_ADDRESS] Switch account East Adelaide Dental Studio $1,224.01…" at bounding box center [777, 389] width 1554 height 778
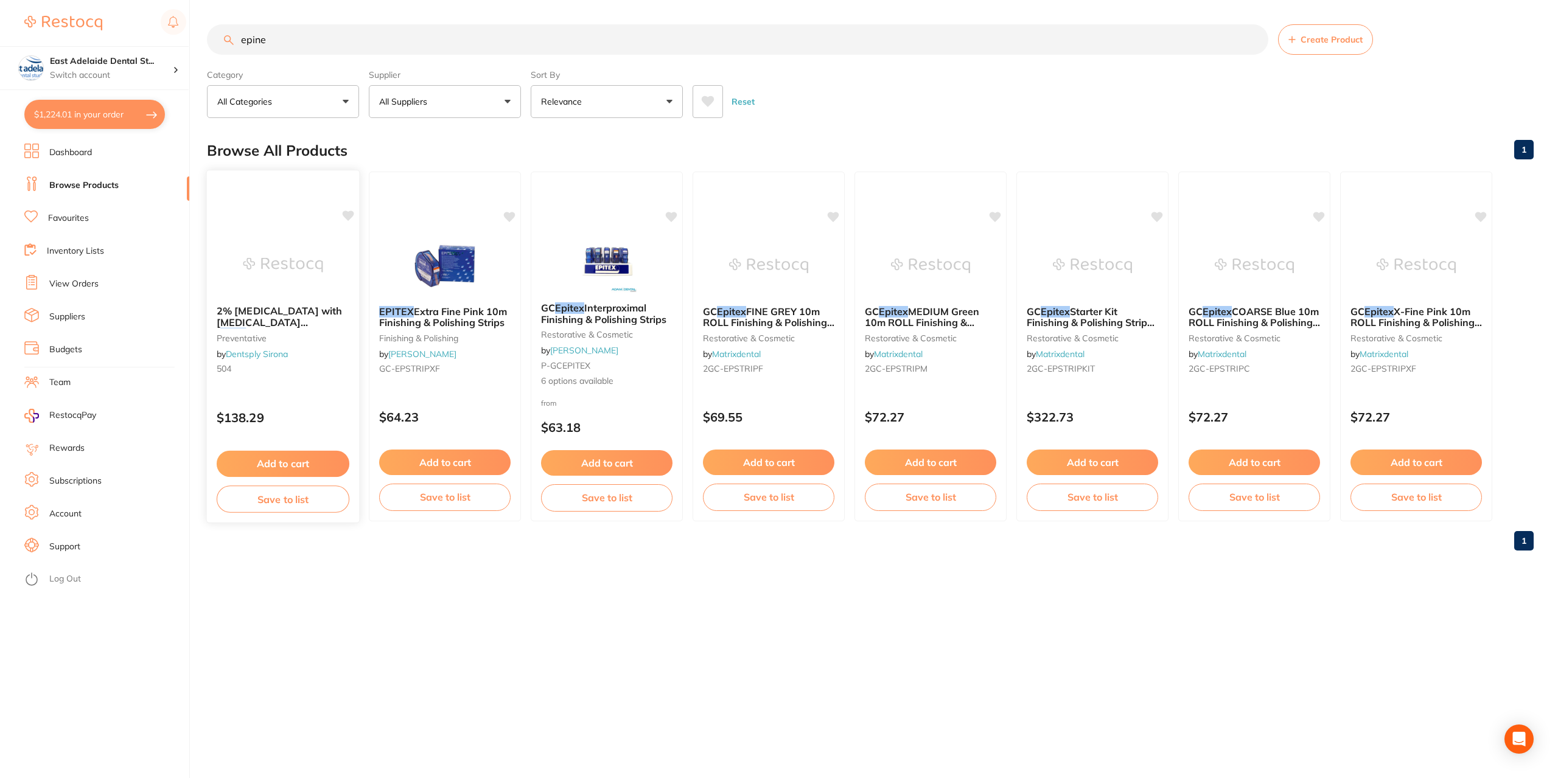
click at [295, 315] on span "2% [MEDICAL_DATA] with [MEDICAL_DATA] (" at bounding box center [279, 322] width 125 height 35
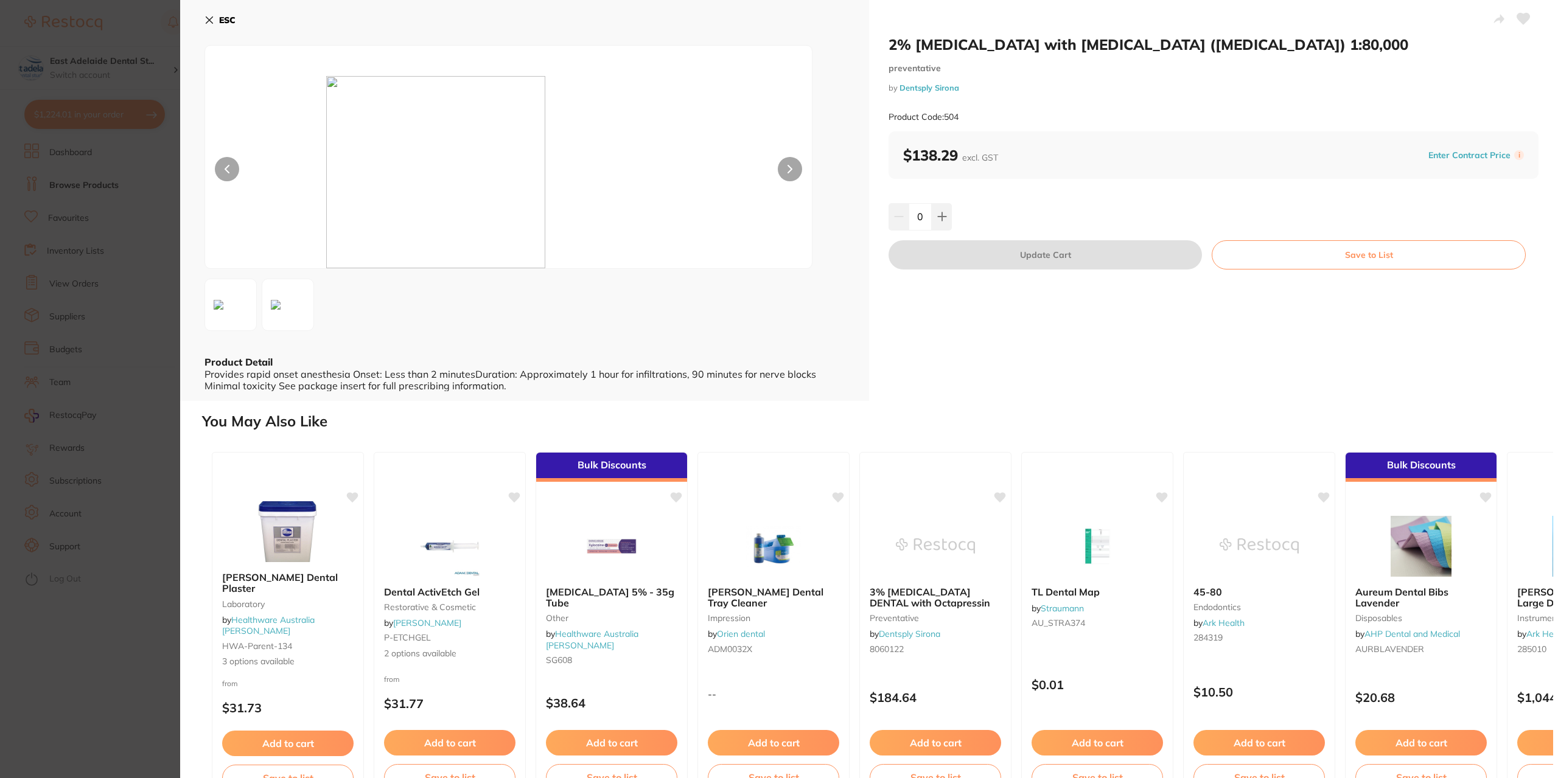
click at [146, 545] on section "2% [MEDICAL_DATA] with [MEDICAL_DATA] ([MEDICAL_DATA]) 1:80,000 preventative by…" at bounding box center [779, 389] width 1558 height 778
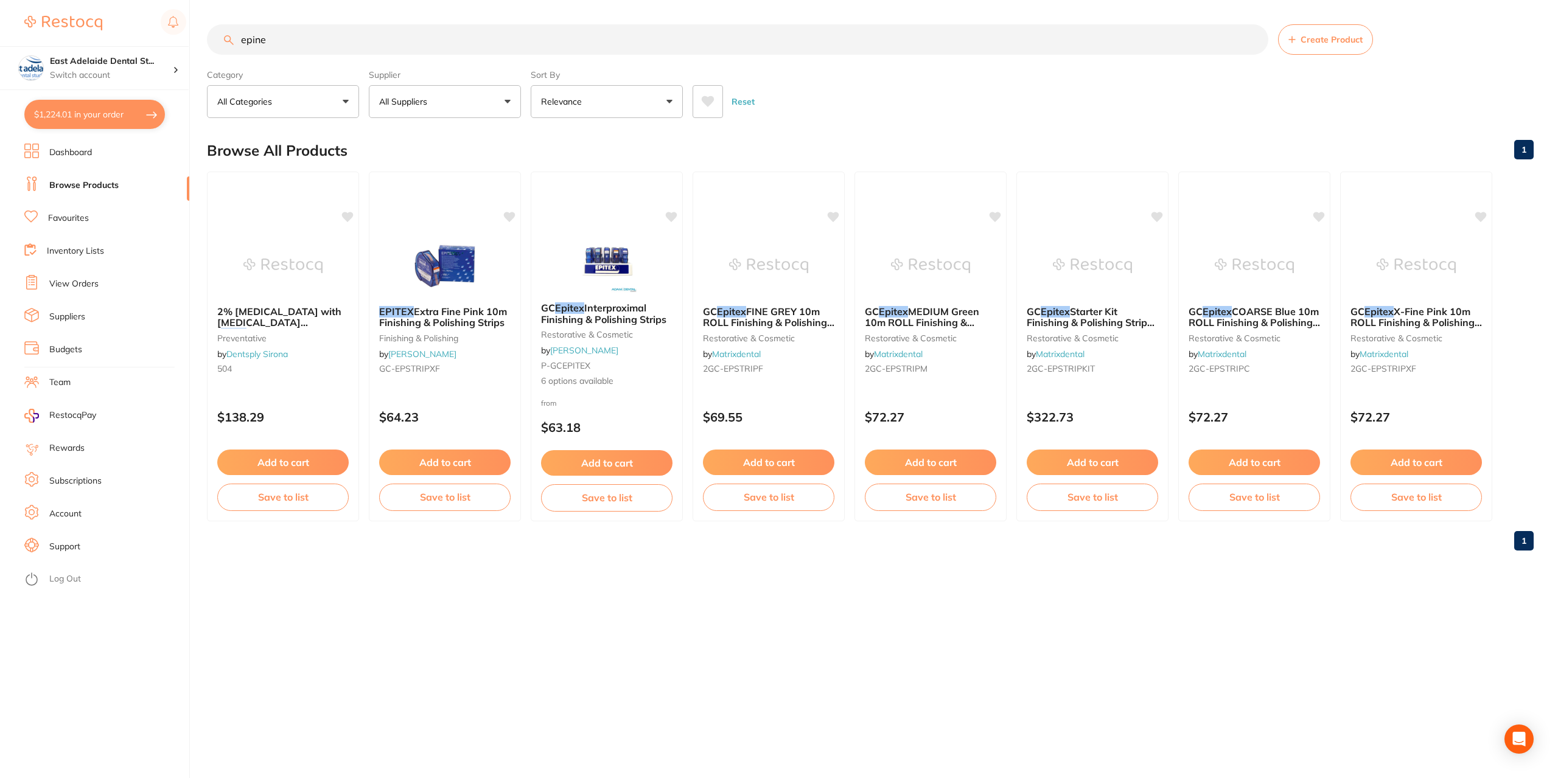
drag, startPoint x: 235, startPoint y: 46, endPoint x: 96, endPoint y: 29, distance: 140.4
click at [96, 29] on div "$1,224.01 [STREET_ADDRESS] Switch account East Adelaide Dental Studio $1,224.01…" at bounding box center [779, 389] width 1558 height 778
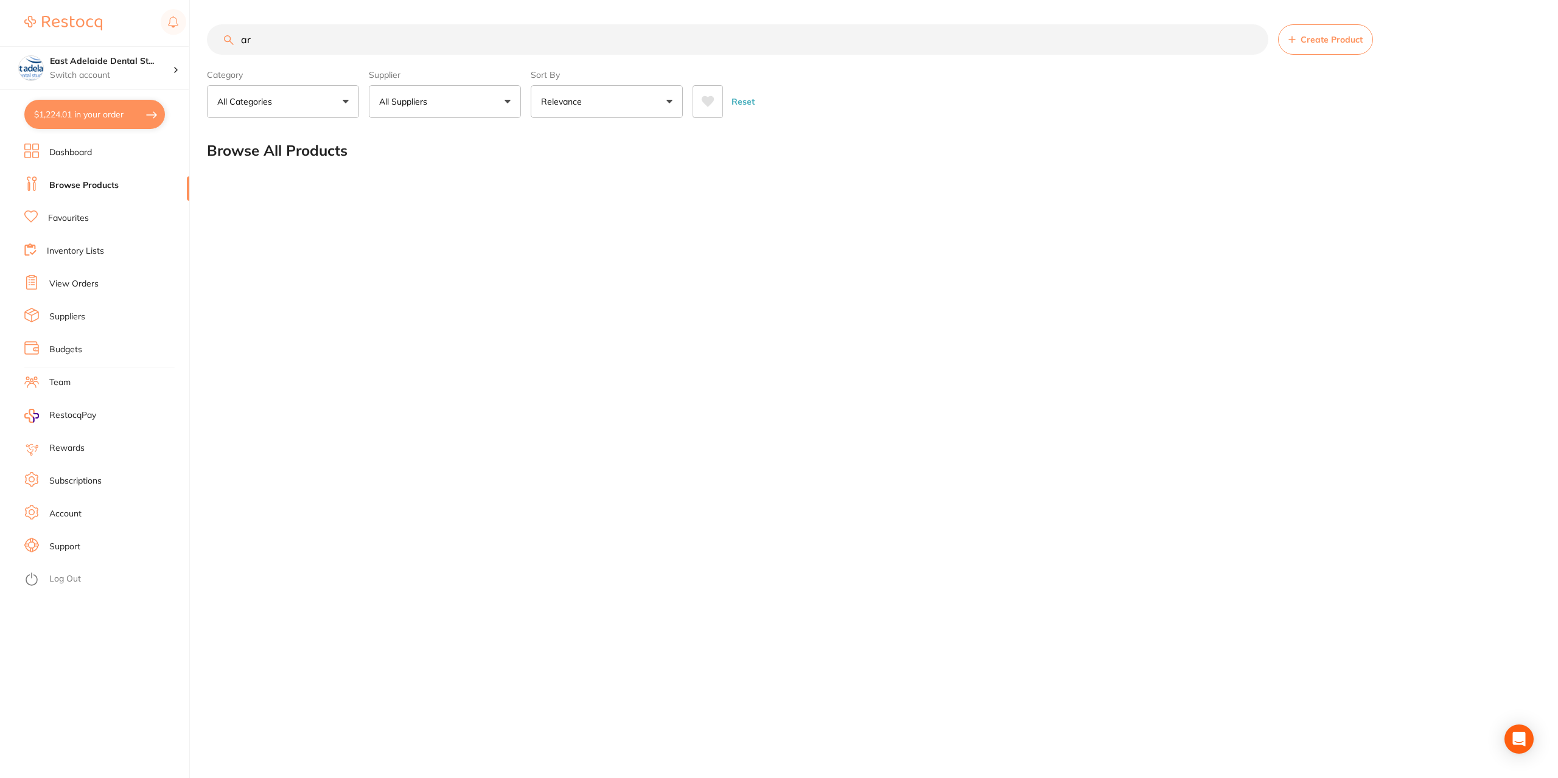
type input "a"
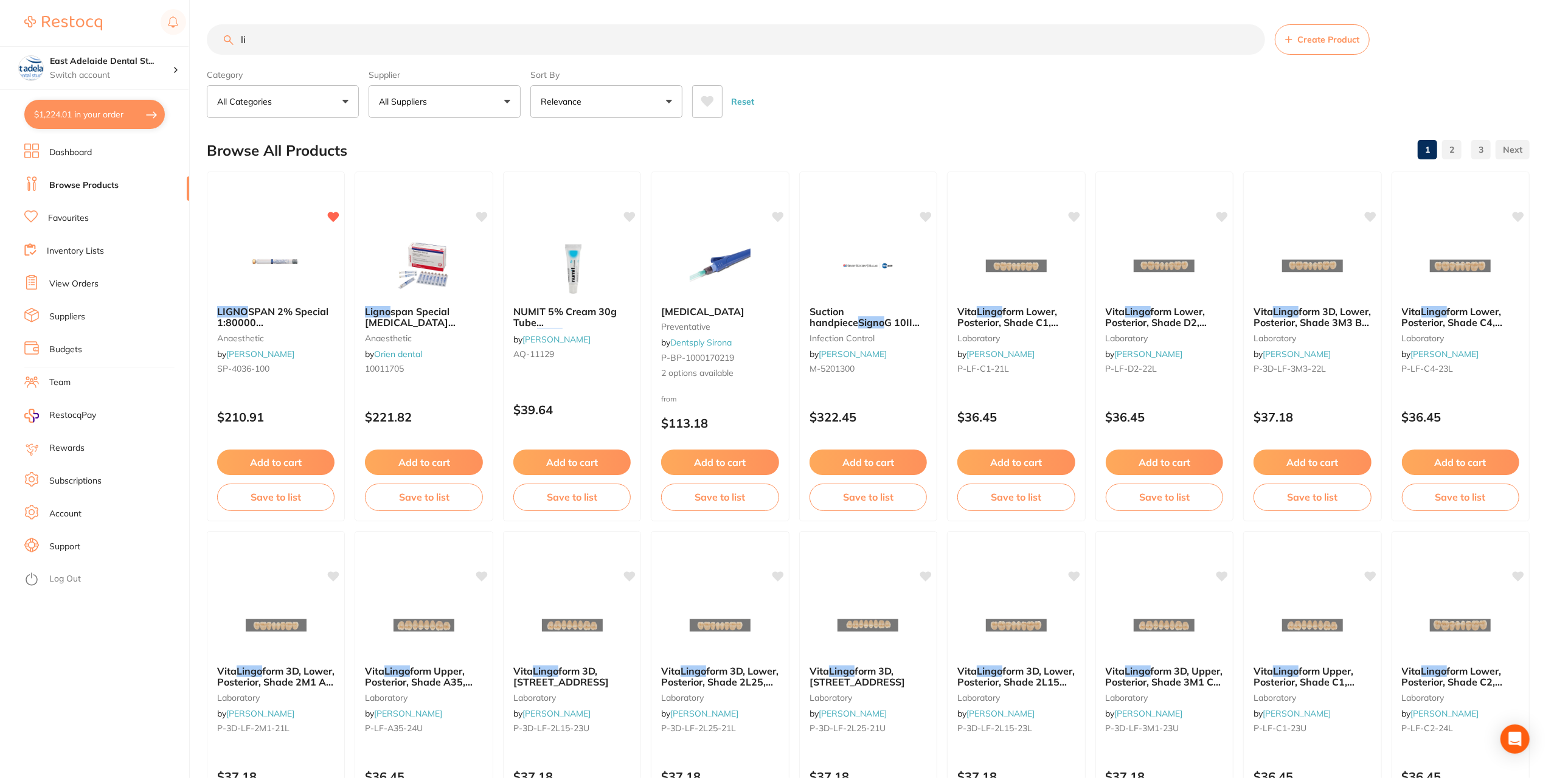
type input "l"
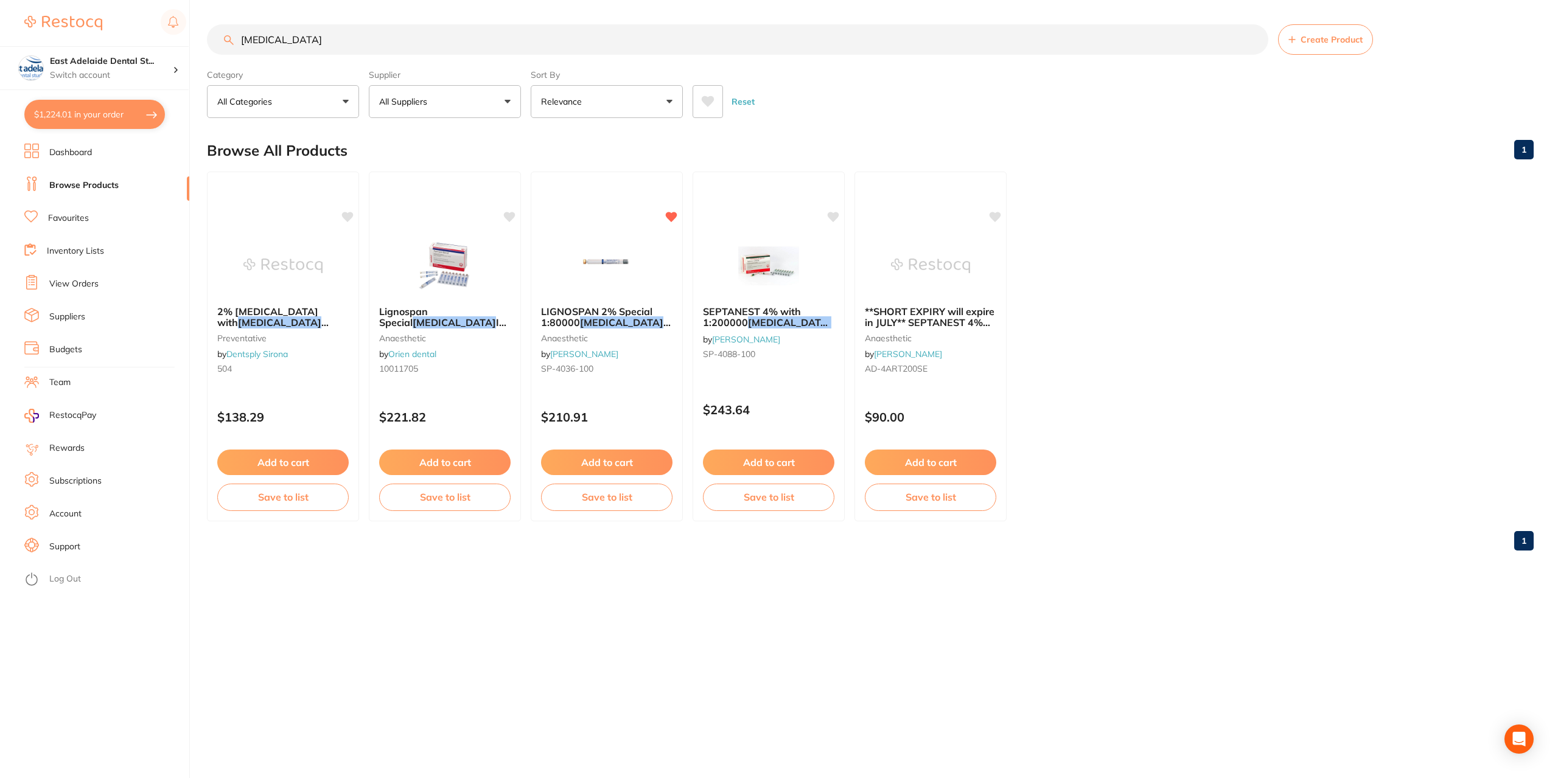
type input "[MEDICAL_DATA]"
drag, startPoint x: 0, startPoint y: 494, endPoint x: 1, endPoint y: 535, distance: 40.8
click at [0, 521] on section "East Adelaide Dental St... Switch account East Adelaide Dental Studio $1,224.01…" at bounding box center [95, 389] width 190 height 778
drag, startPoint x: 151, startPoint y: 361, endPoint x: 117, endPoint y: 272, distance: 95.1
click at [152, 361] on ul "Dashboard Browse Products Favourites Inventory Lists View Orders Suppliers Budg…" at bounding box center [106, 461] width 165 height 635
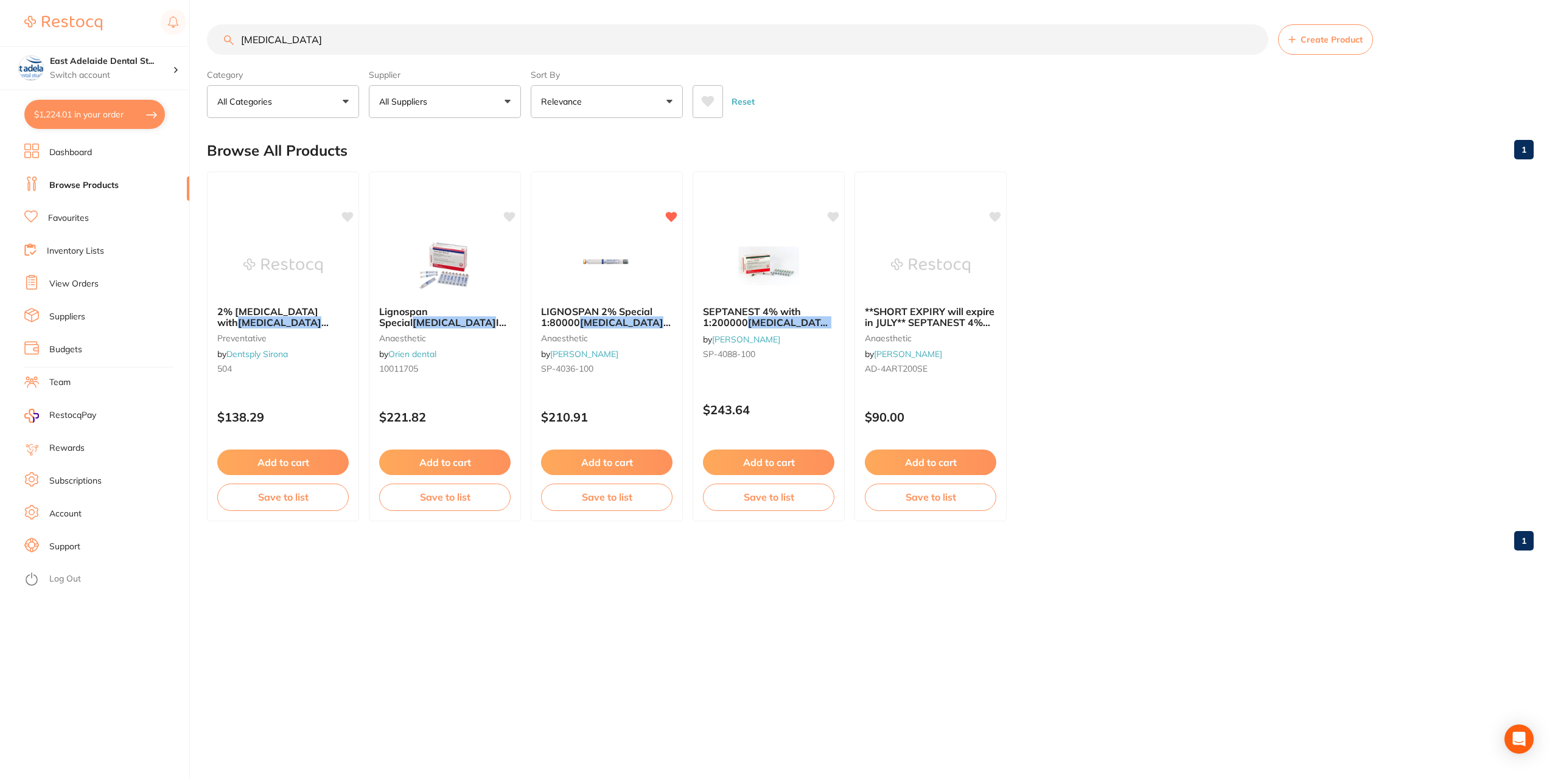
click at [84, 221] on link "Favourites" at bounding box center [68, 218] width 41 height 12
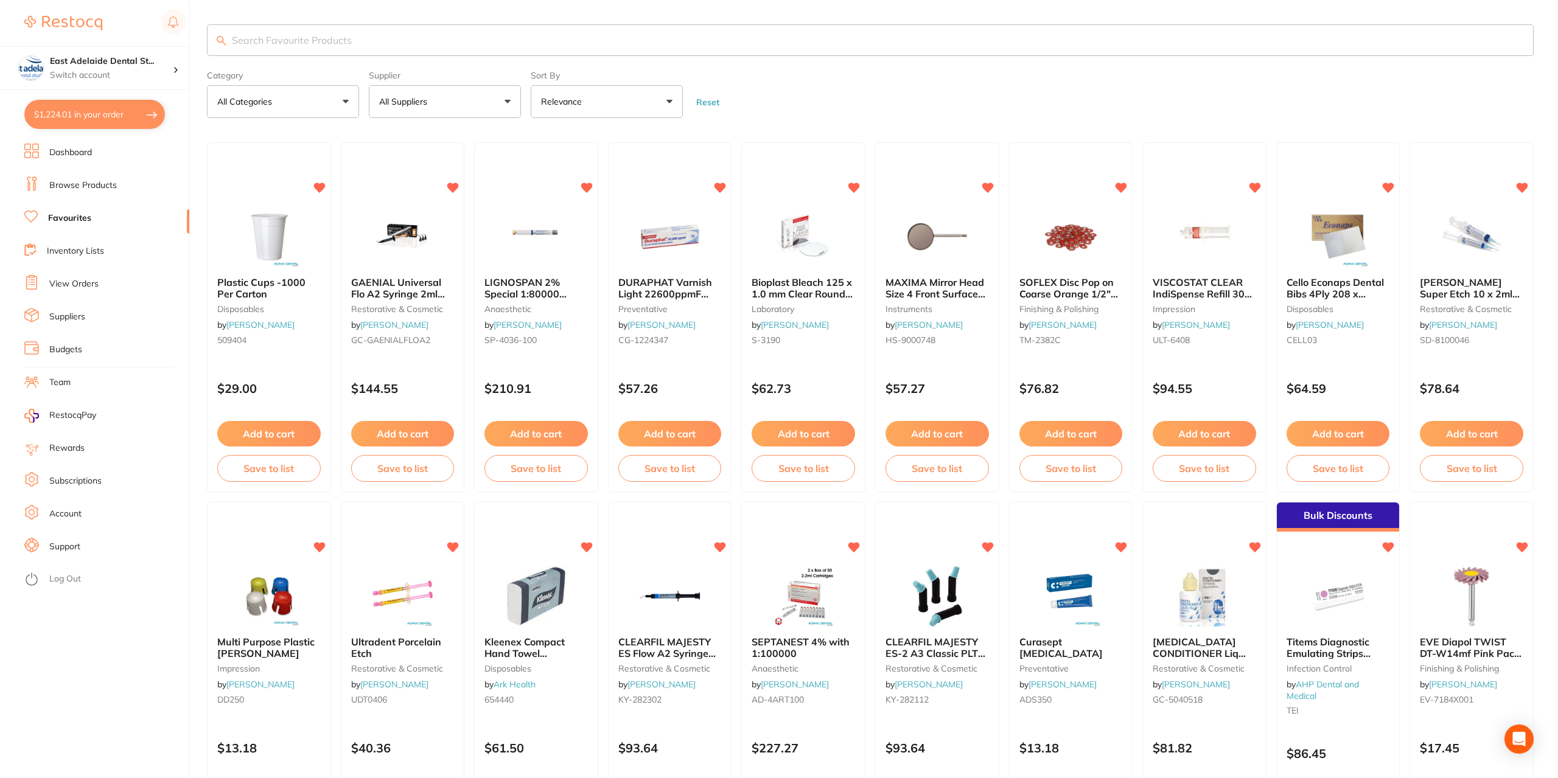
click at [326, 33] on input "search" at bounding box center [870, 40] width 1326 height 32
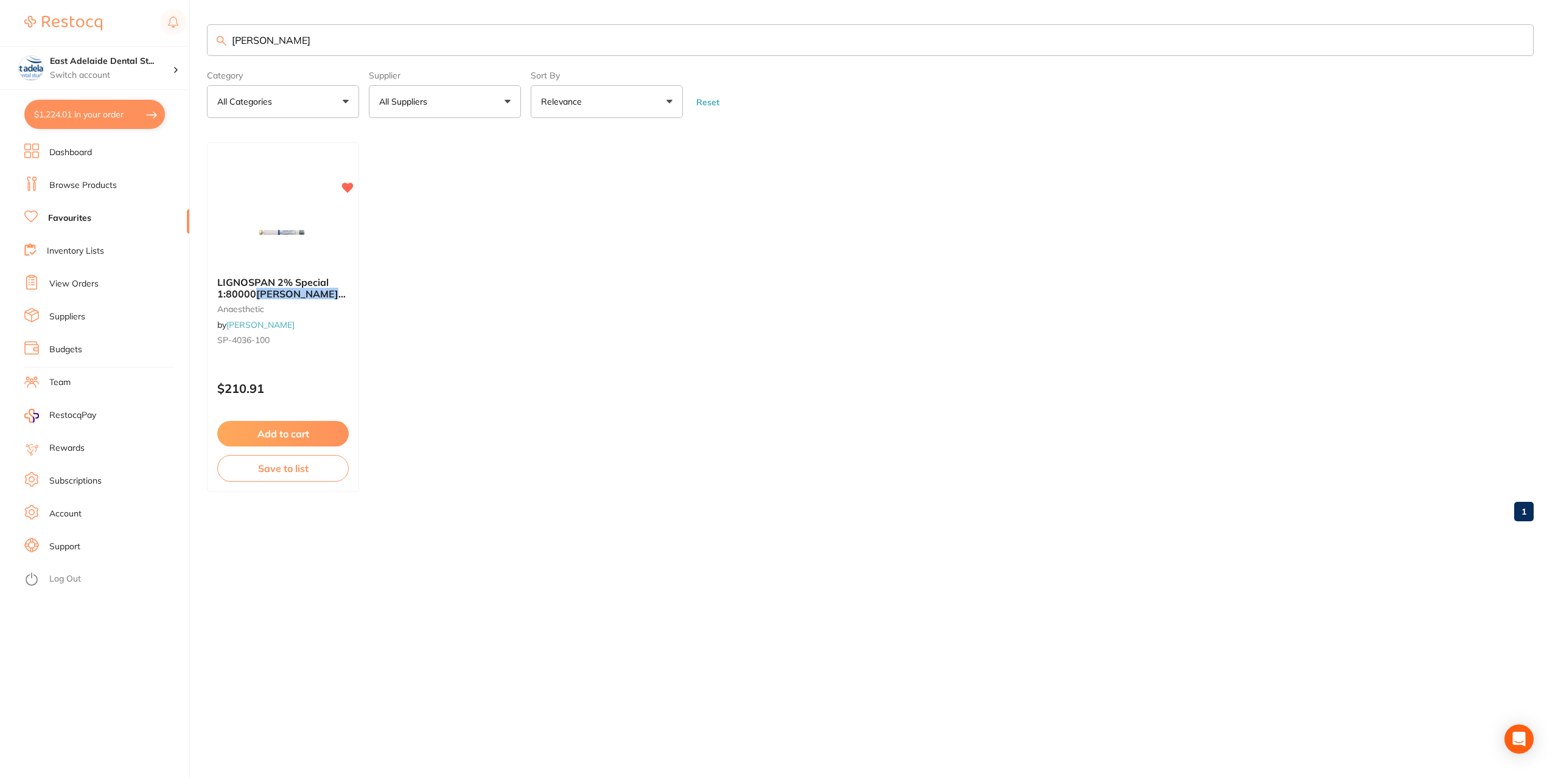
drag, startPoint x: 286, startPoint y: 40, endPoint x: 57, endPoint y: 38, distance: 228.8
click at [57, 38] on div "$1,224.01 [STREET_ADDRESS] Switch account East Adelaide Dental Studio $1,224.01…" at bounding box center [779, 389] width 1558 height 778
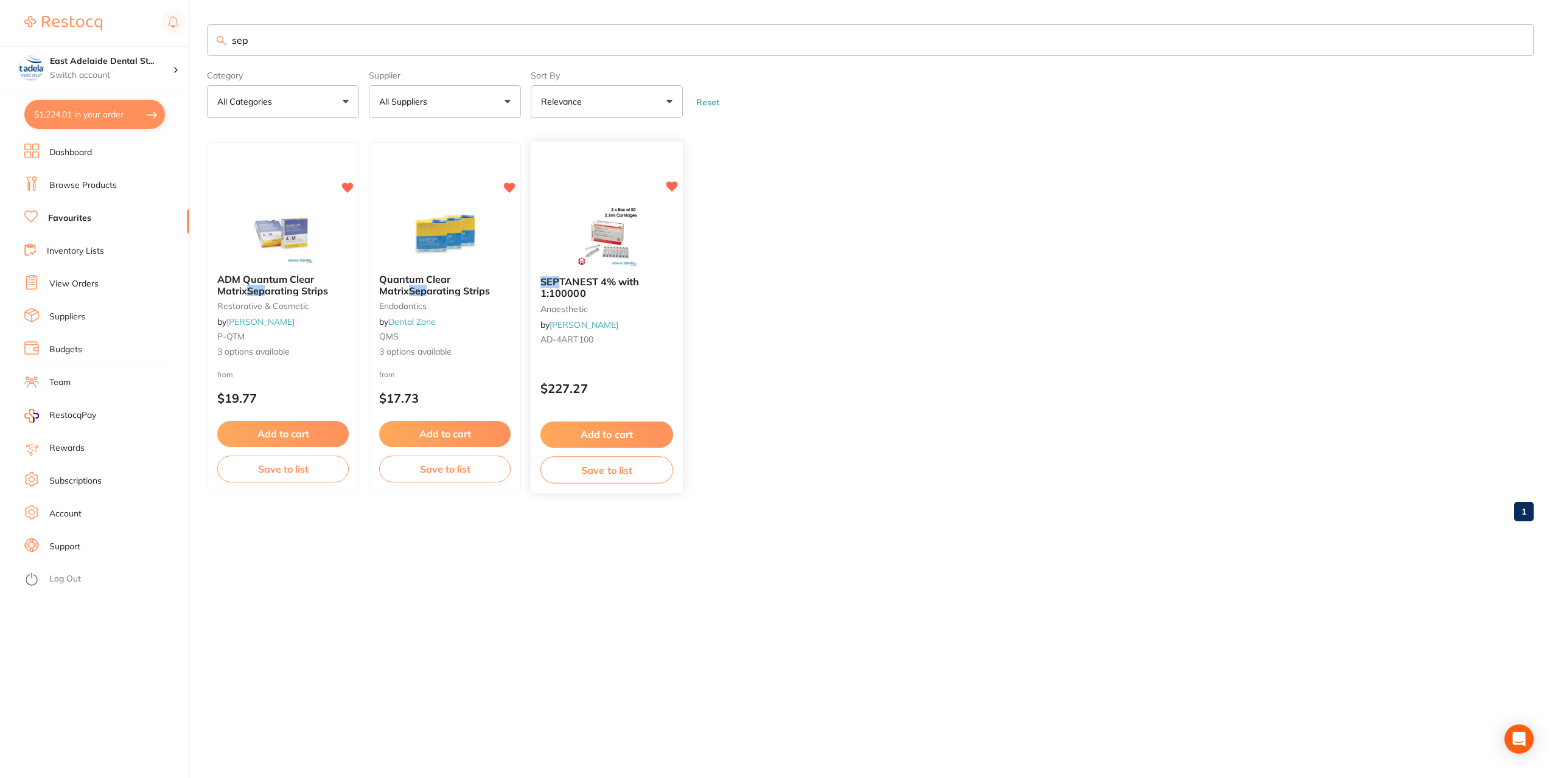
type input "sep"
click at [614, 437] on button "Add to cart" at bounding box center [606, 435] width 133 height 26
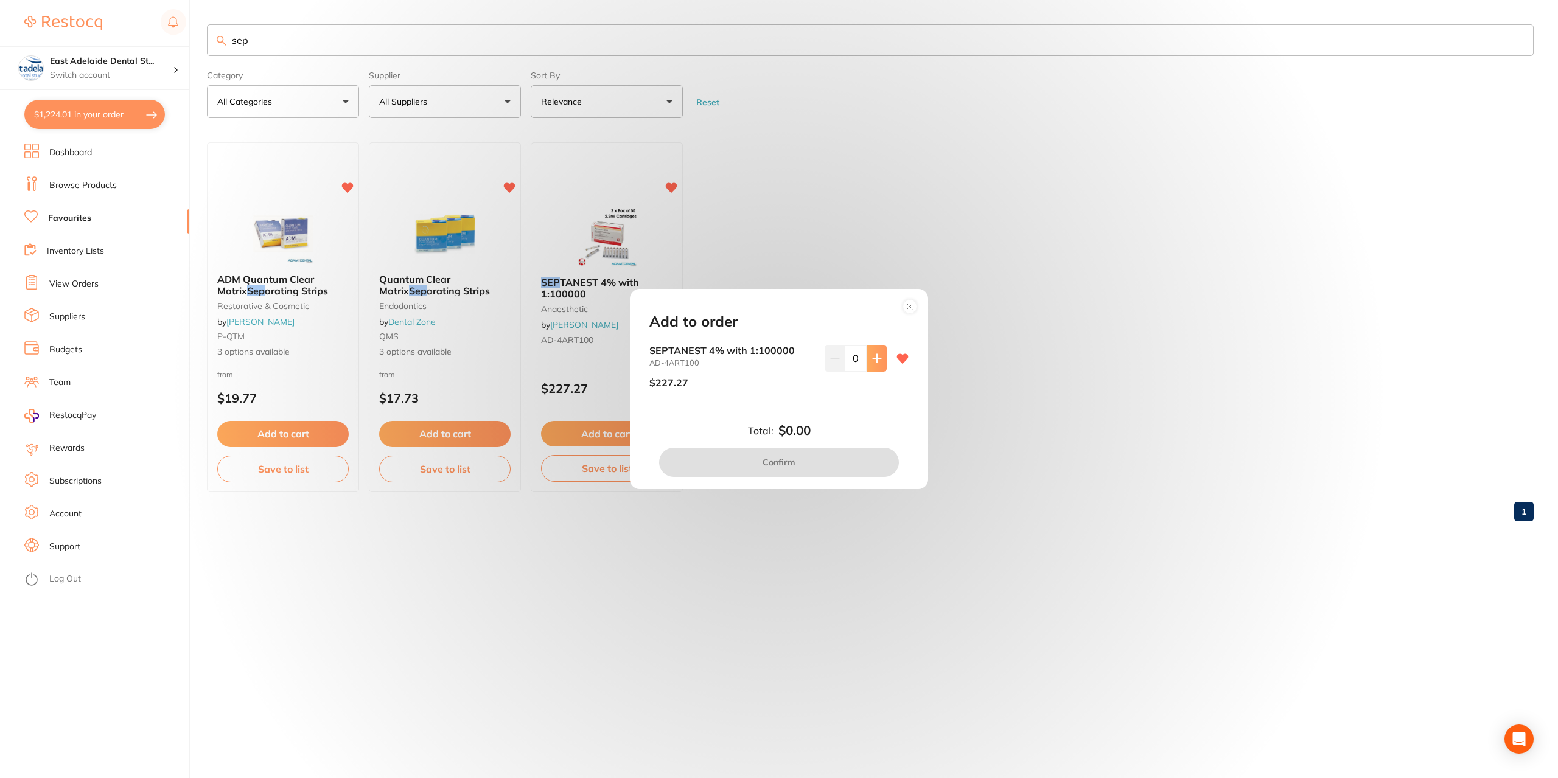
click at [870, 346] on button at bounding box center [876, 358] width 20 height 27
click at [870, 347] on button at bounding box center [876, 358] width 20 height 27
type input "2"
click at [816, 458] on button "Confirm" at bounding box center [779, 462] width 240 height 29
checkbox input "false"
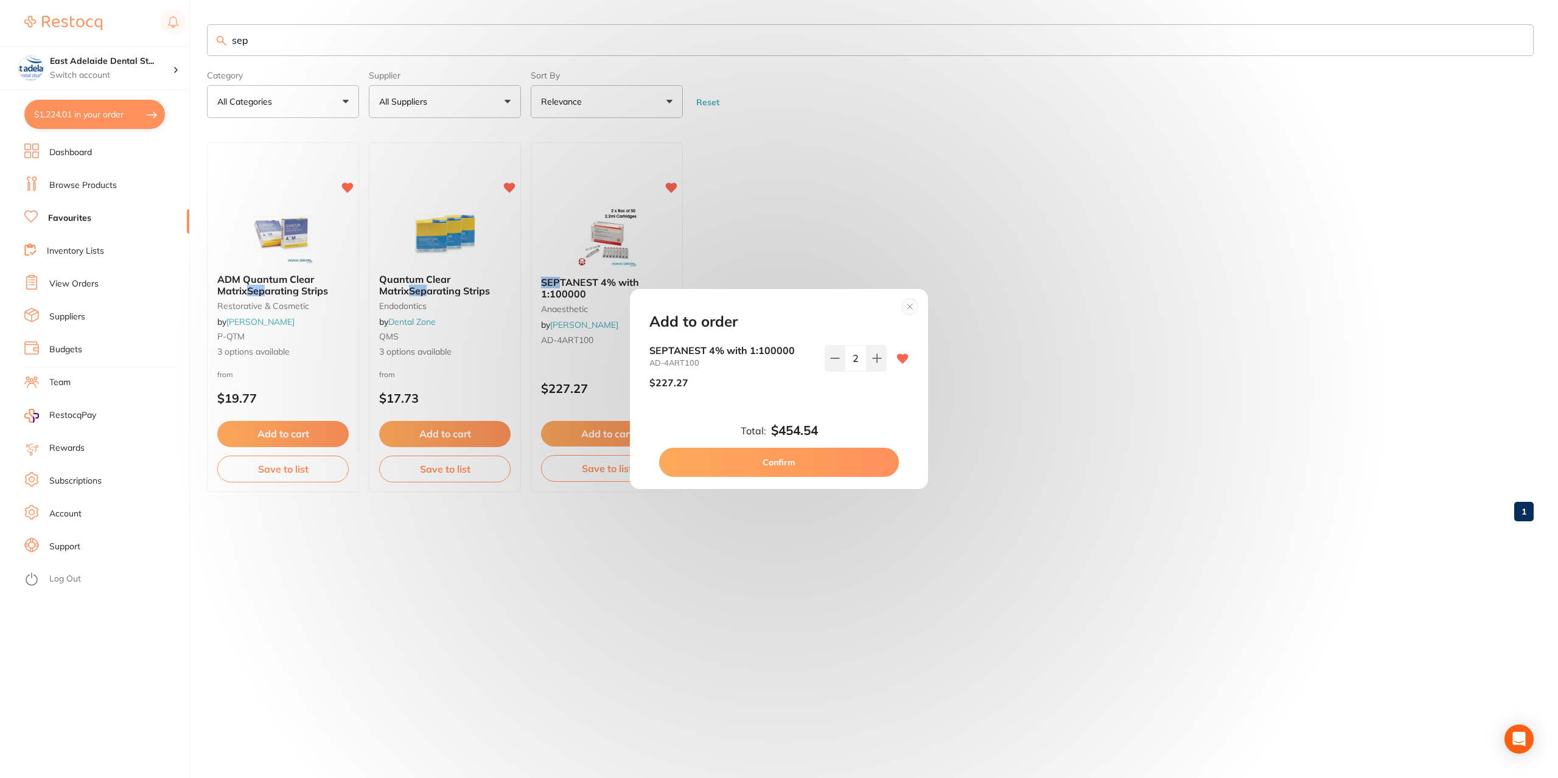
checkbox input "false"
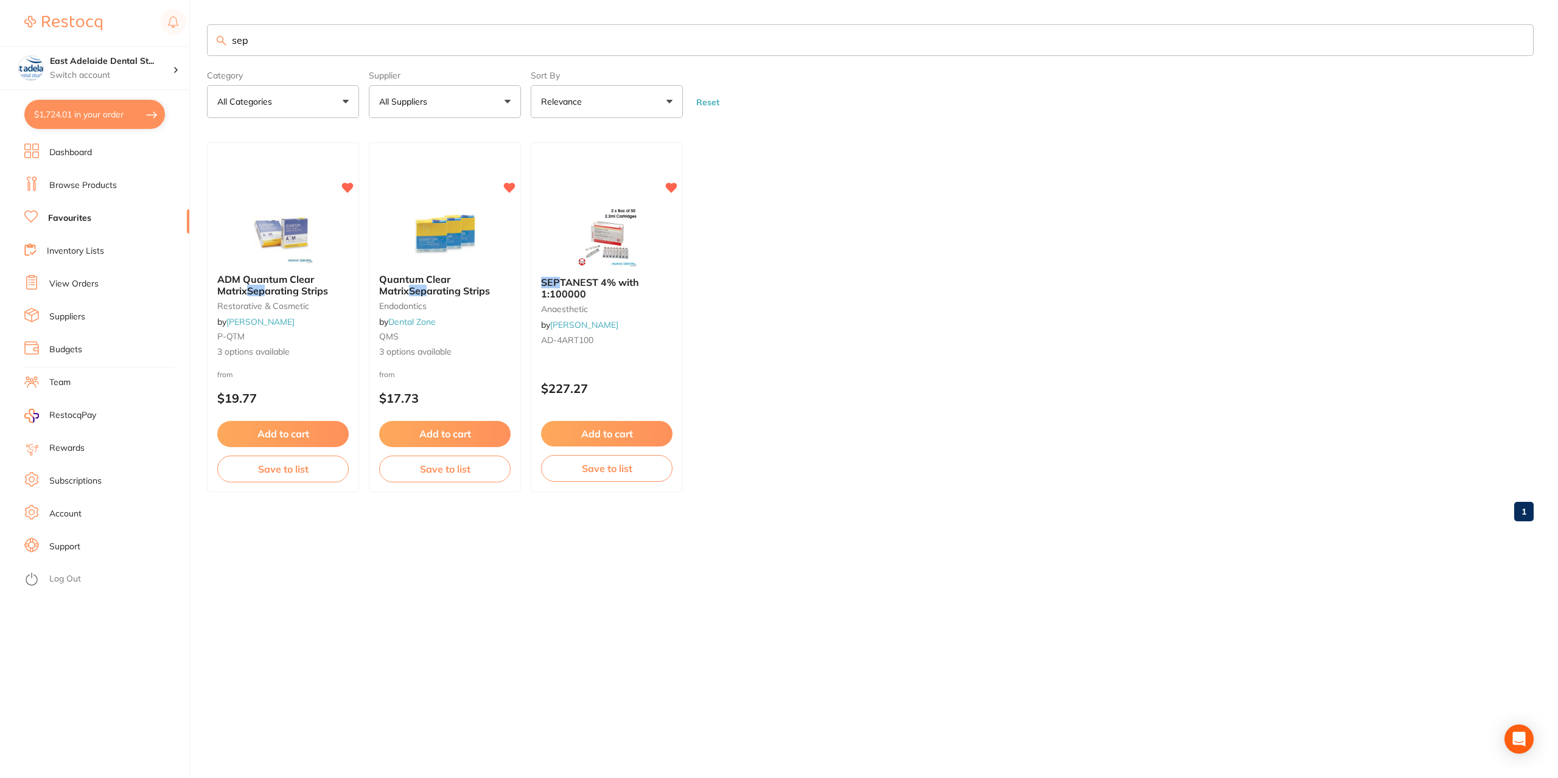
click at [604, 271] on div "SEP TANEST 4% with 1:100000 anaesthetic by [PERSON_NAME] AD-4ART100" at bounding box center [606, 313] width 151 height 92
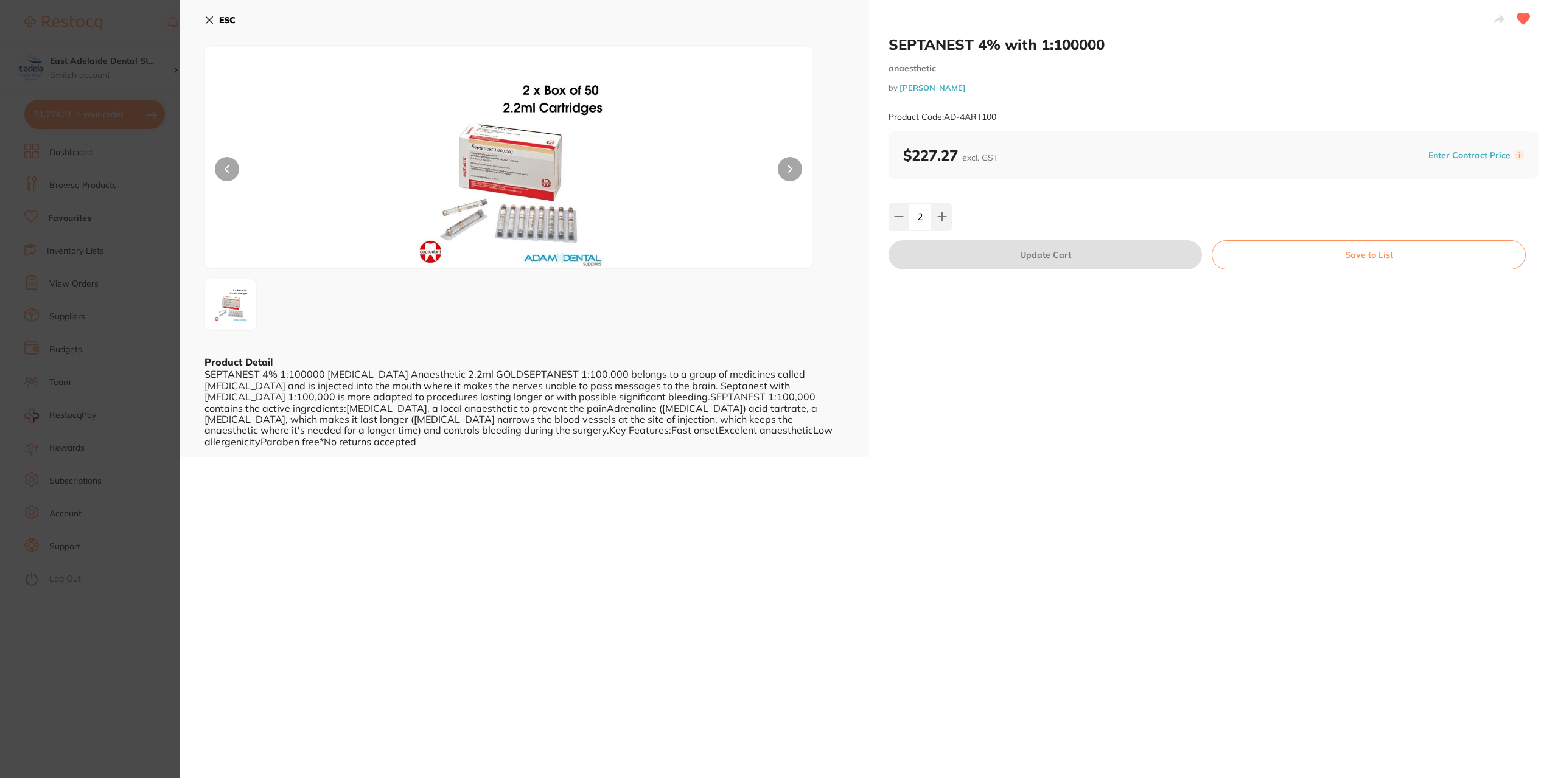
click at [134, 611] on section "SEPTANEST 4% with 1:100000 anaesthetic by [PERSON_NAME] Product Code: AD-4ART10…" at bounding box center [779, 389] width 1558 height 778
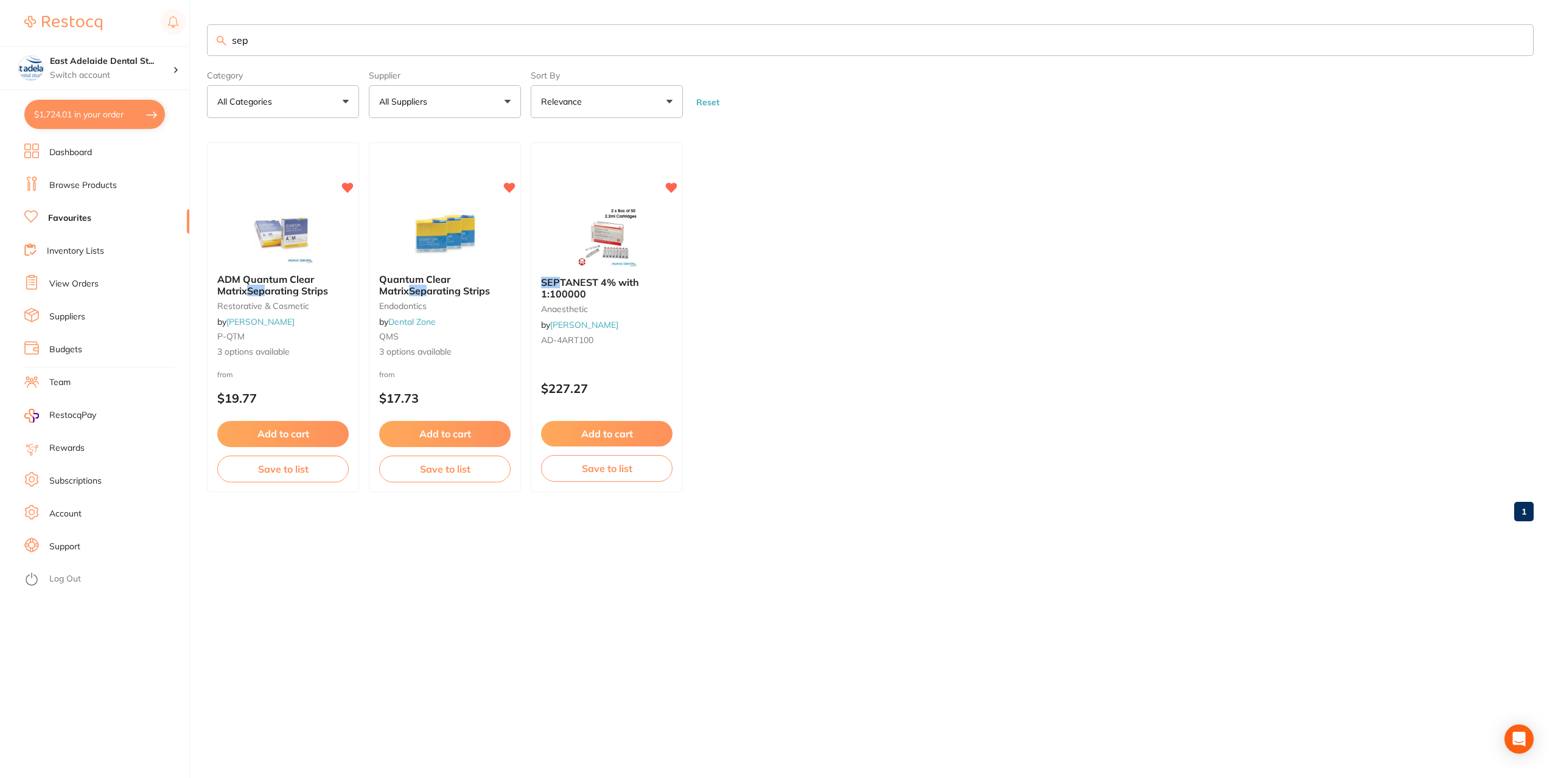
click at [78, 155] on link "Dashboard" at bounding box center [70, 153] width 43 height 12
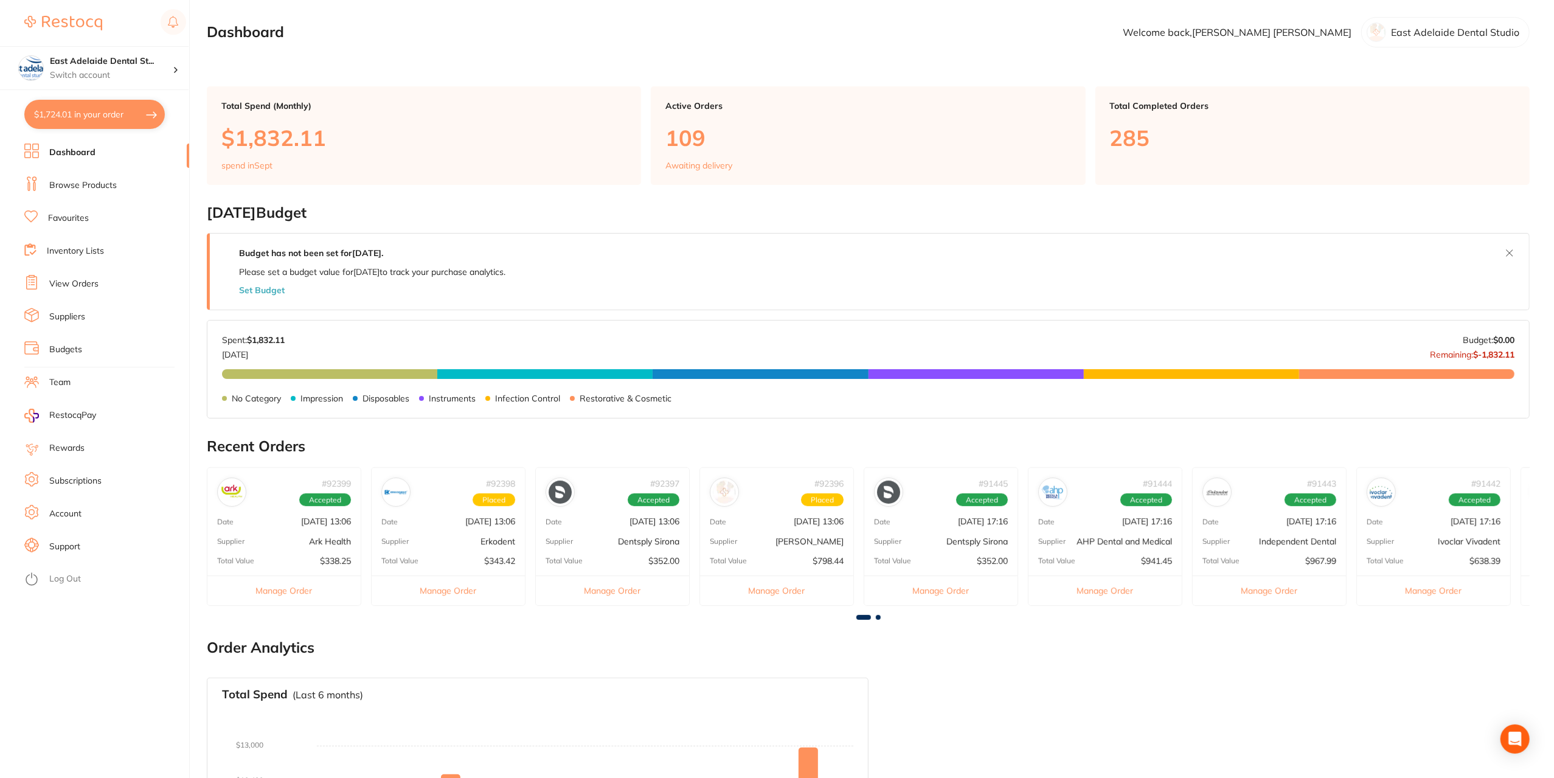
click at [78, 113] on button "$1,724.01 in your order" at bounding box center [94, 114] width 141 height 29
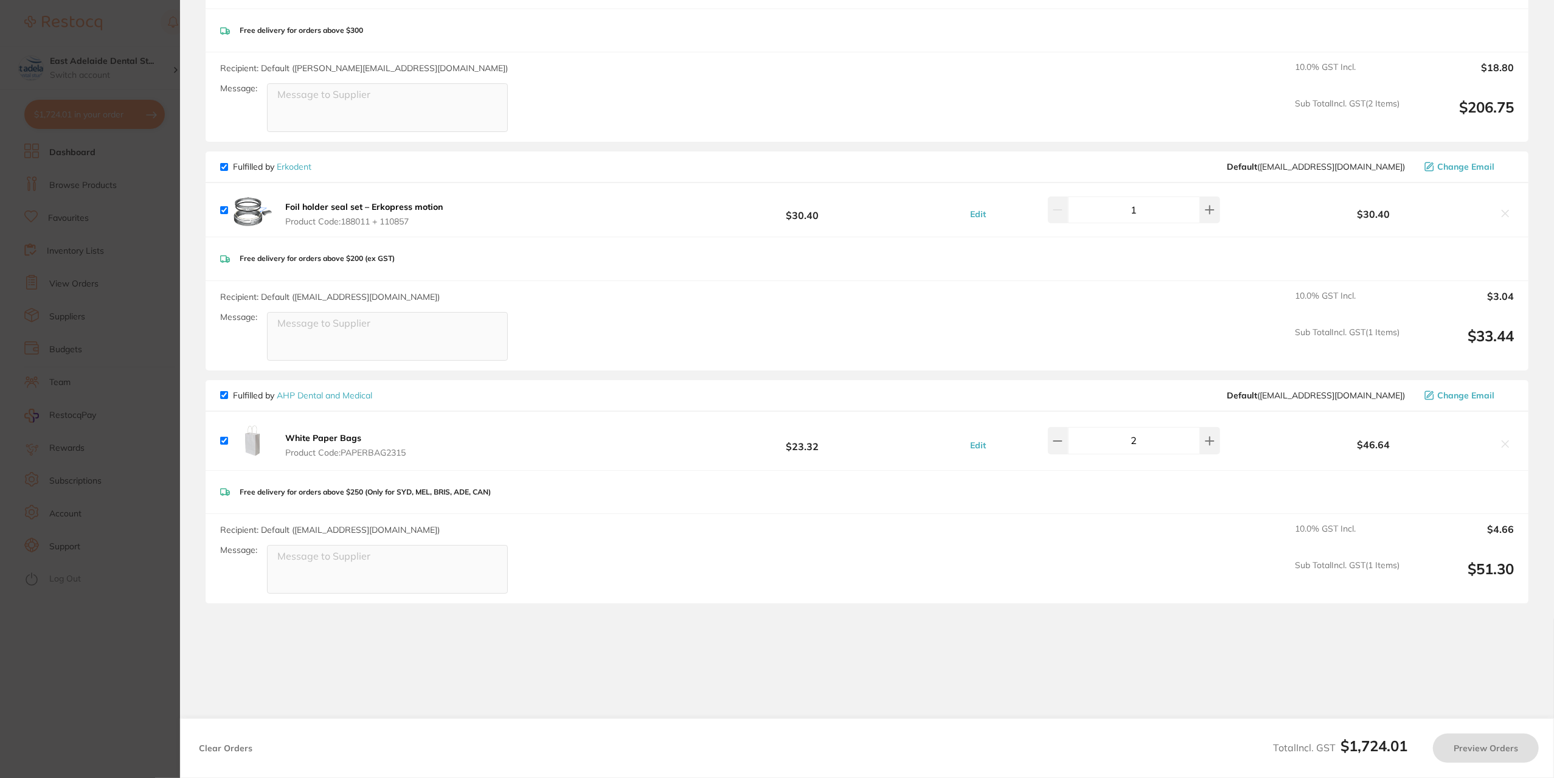
checkbox input "true"
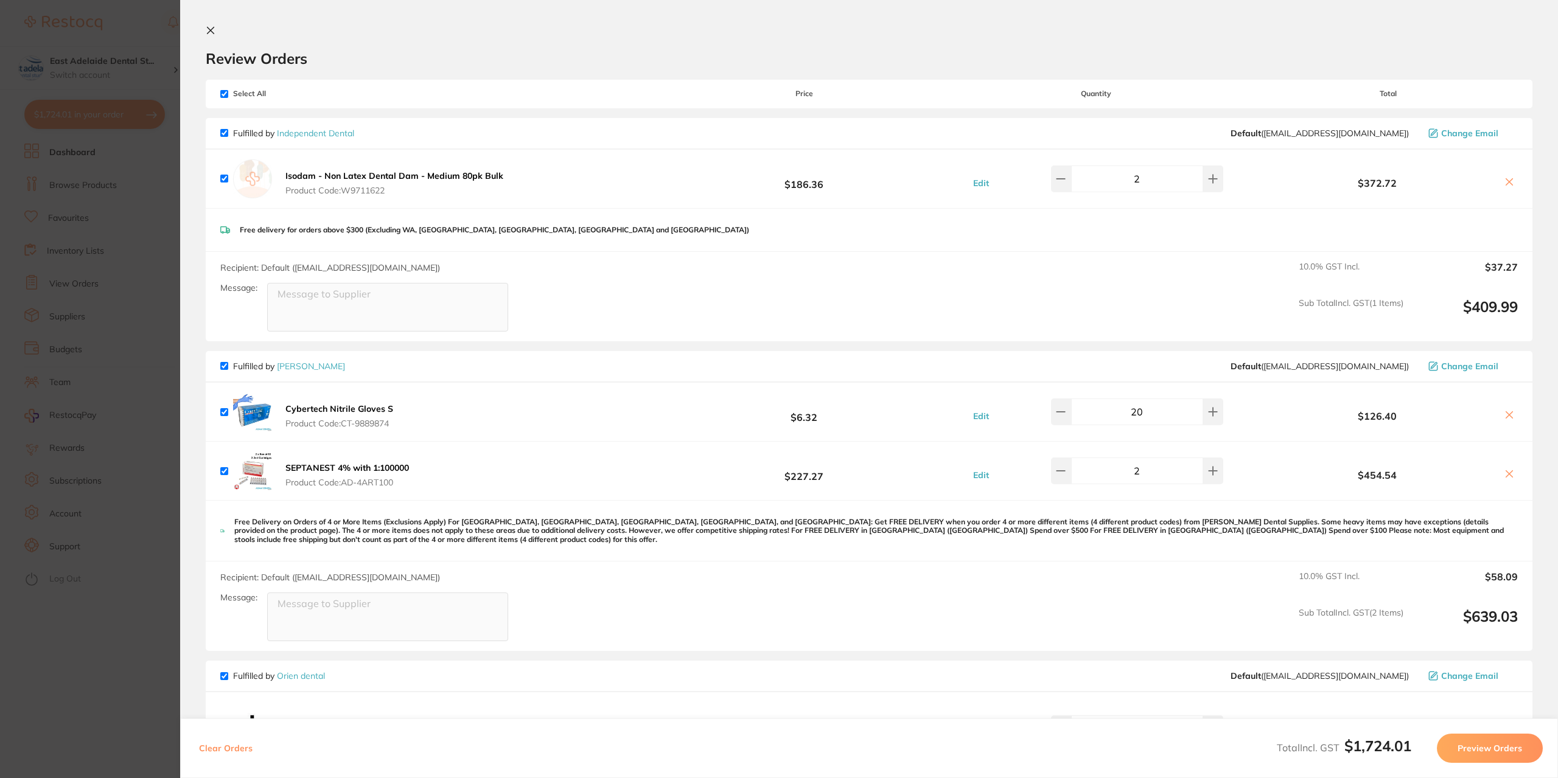
click at [131, 689] on section "Update RRP Set your pre negotiated price for this item. Item Agreed RRP (excl. …" at bounding box center [779, 389] width 1558 height 778
